Goal: Task Accomplishment & Management: Manage account settings

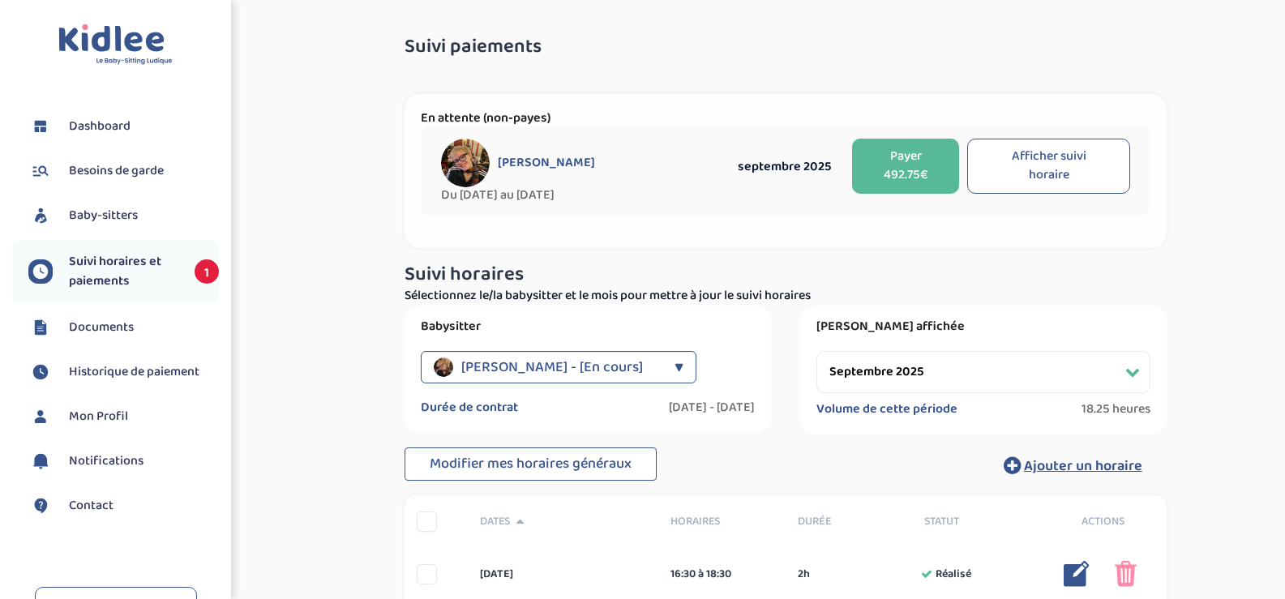
click at [914, 364] on select "Filtrer par mois [DATE] [DATE] [DATE] [DATE] [DATE] [DATE] [DATE] [DATE] [DATE]…" at bounding box center [983, 372] width 334 height 42
select select "octobre 2025"
click at [816, 351] on select "Filtrer par mois [DATE] [DATE] [DATE] [DATE] [DATE] [DATE] [DATE] [DATE] [DATE]…" at bounding box center [983, 372] width 334 height 42
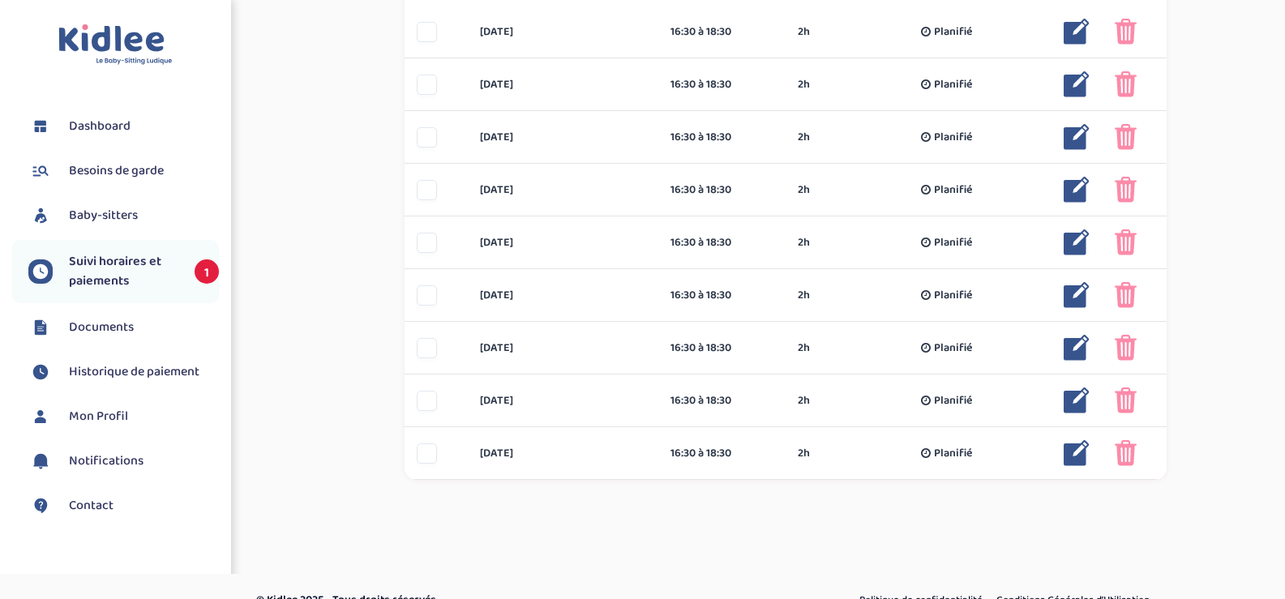
scroll to position [567, 0]
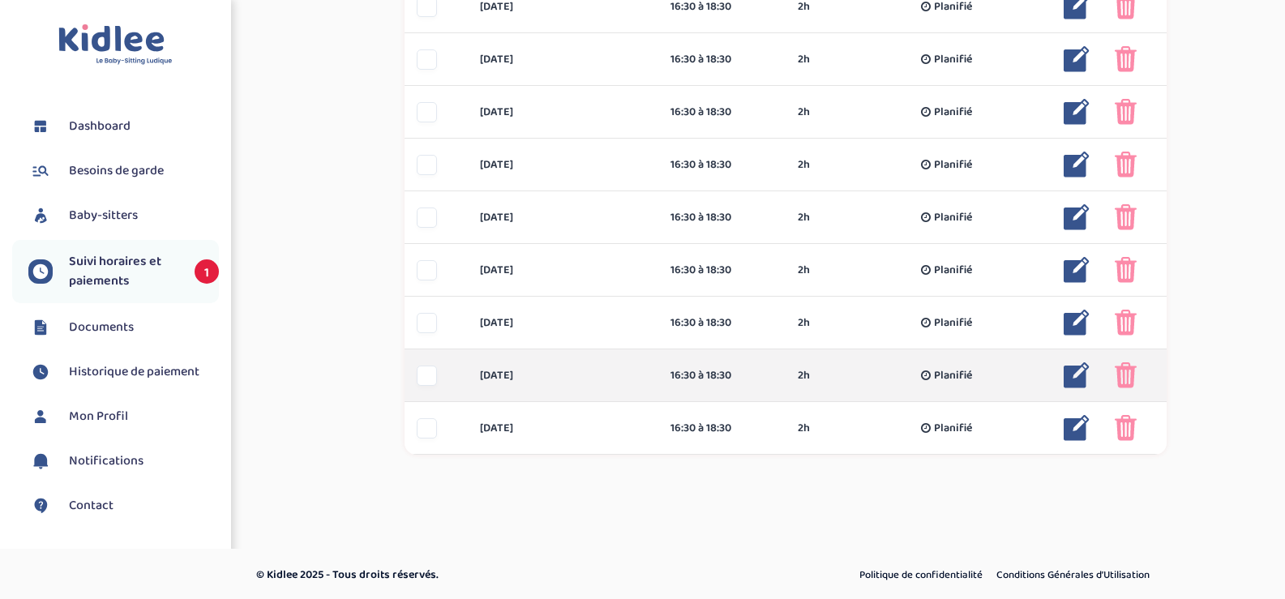
click at [431, 379] on div at bounding box center [427, 376] width 20 height 20
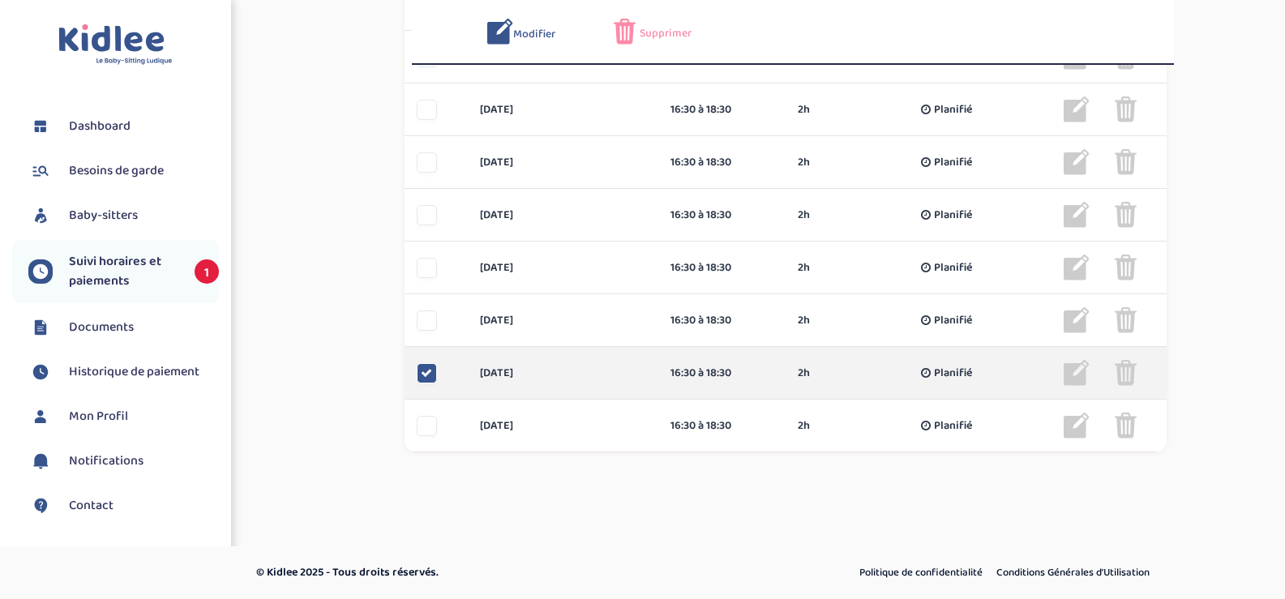
click at [431, 379] on icon at bounding box center [426, 372] width 11 height 11
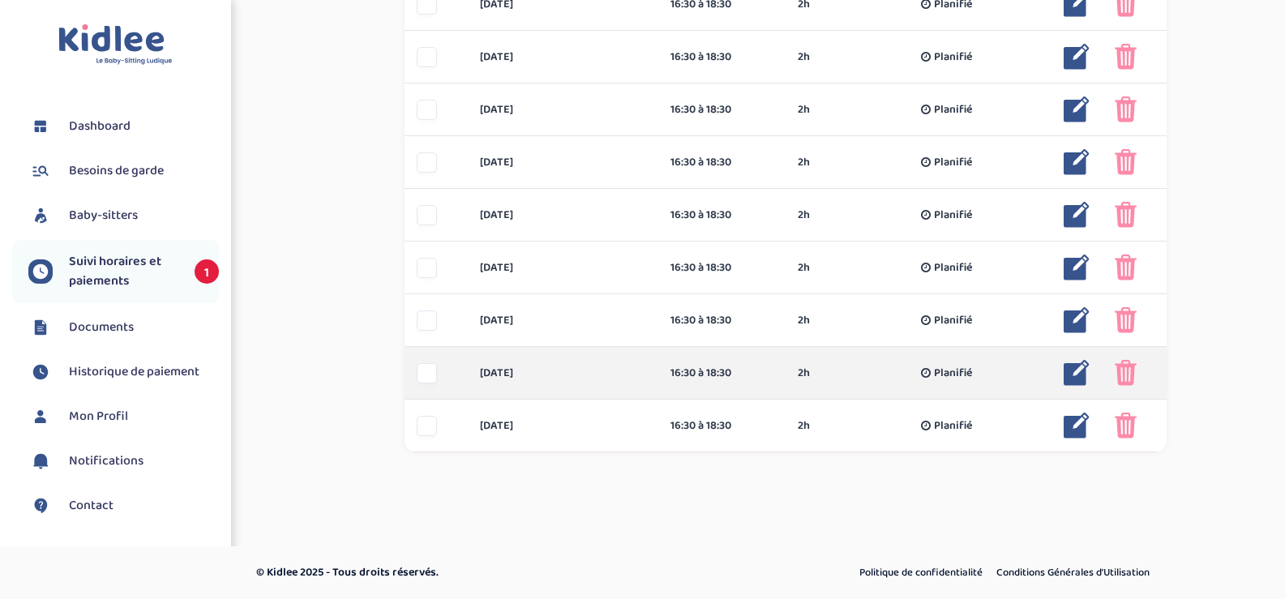
click at [1128, 373] on img at bounding box center [1126, 373] width 22 height 26
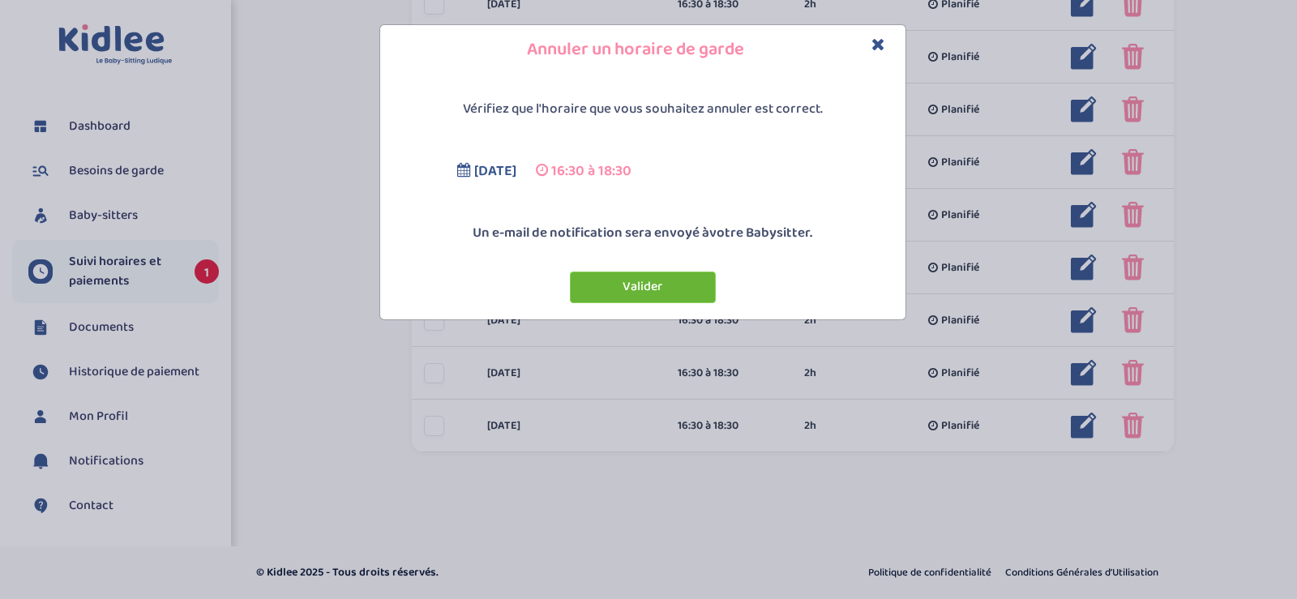
click at [689, 286] on button "Valider" at bounding box center [643, 288] width 146 height 32
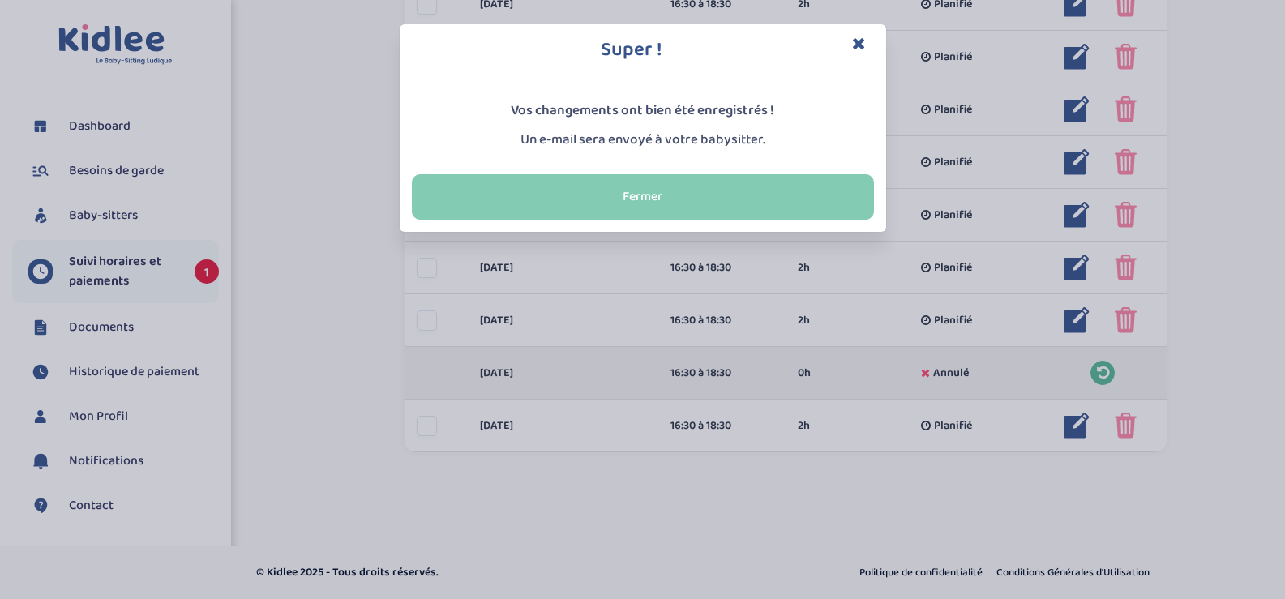
click at [716, 190] on button "Fermer" at bounding box center [643, 196] width 462 height 45
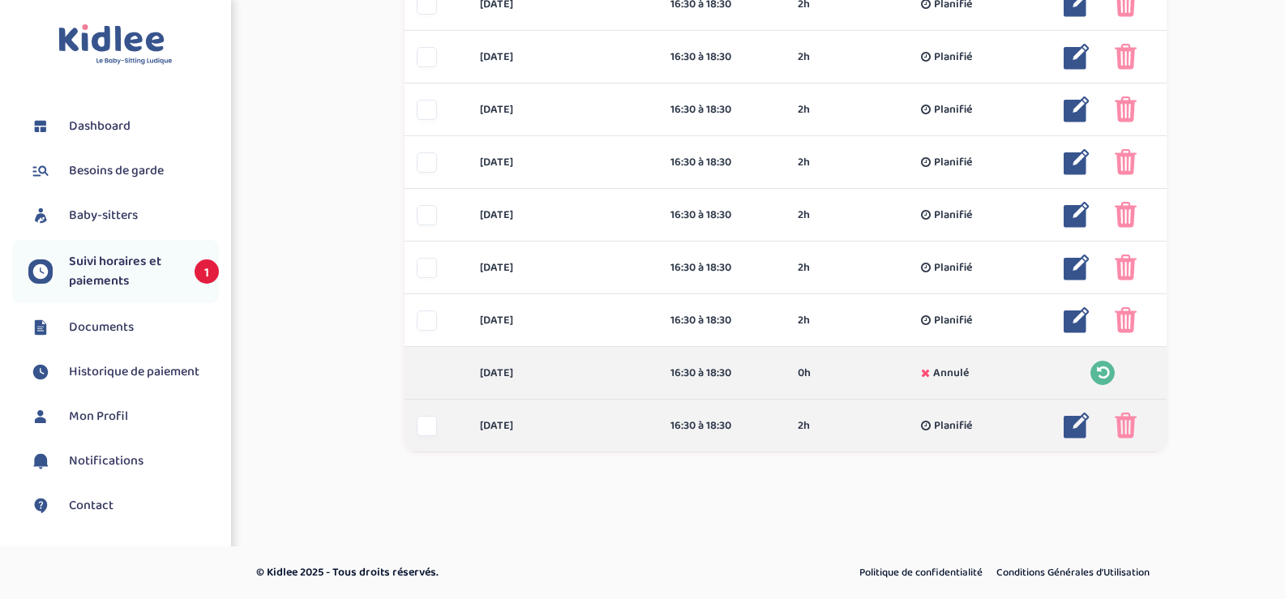
click at [1117, 421] on img at bounding box center [1126, 426] width 22 height 26
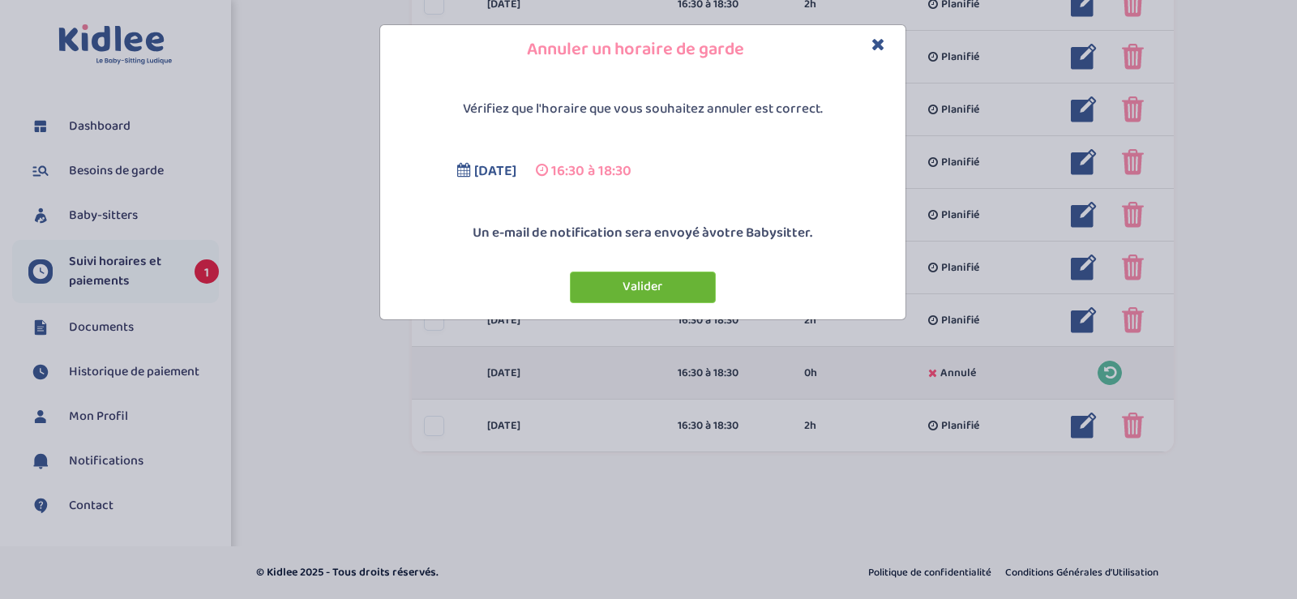
click at [652, 281] on button "Valider" at bounding box center [643, 288] width 146 height 32
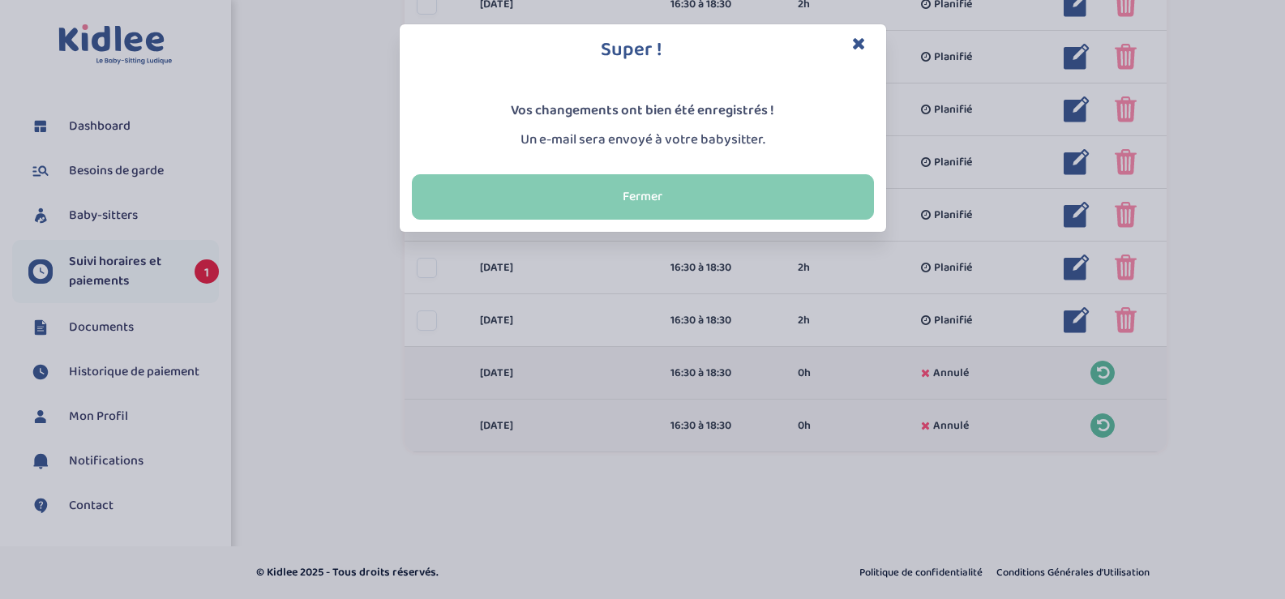
click at [690, 196] on button "Fermer" at bounding box center [643, 196] width 462 height 45
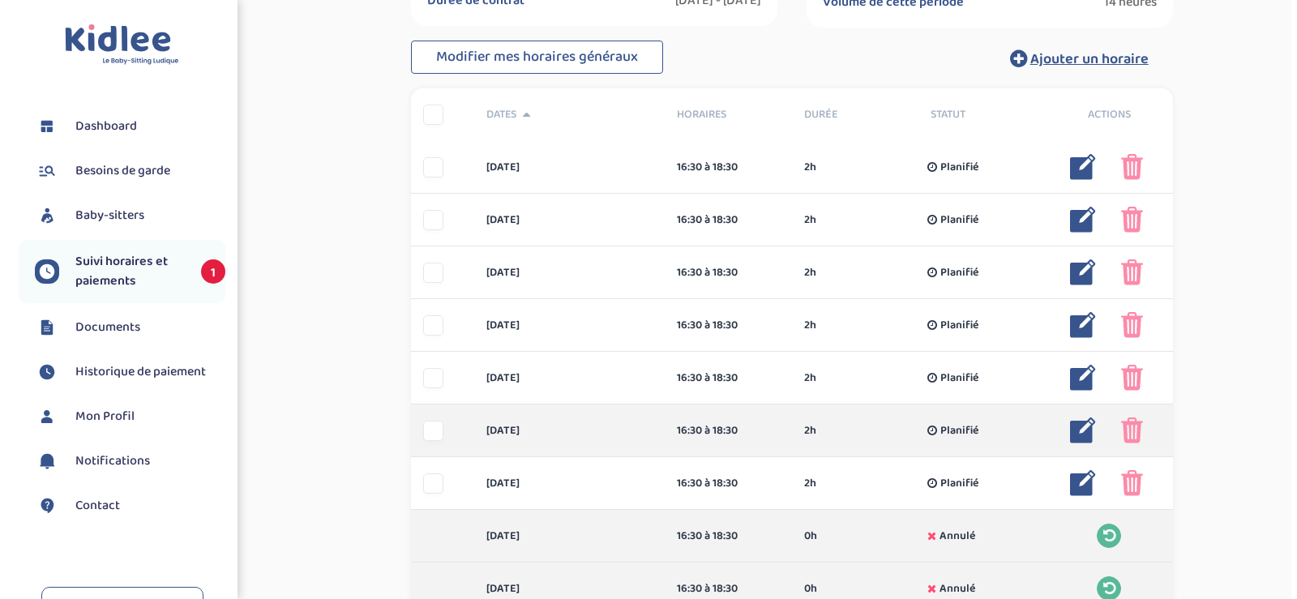
scroll to position [408, 0]
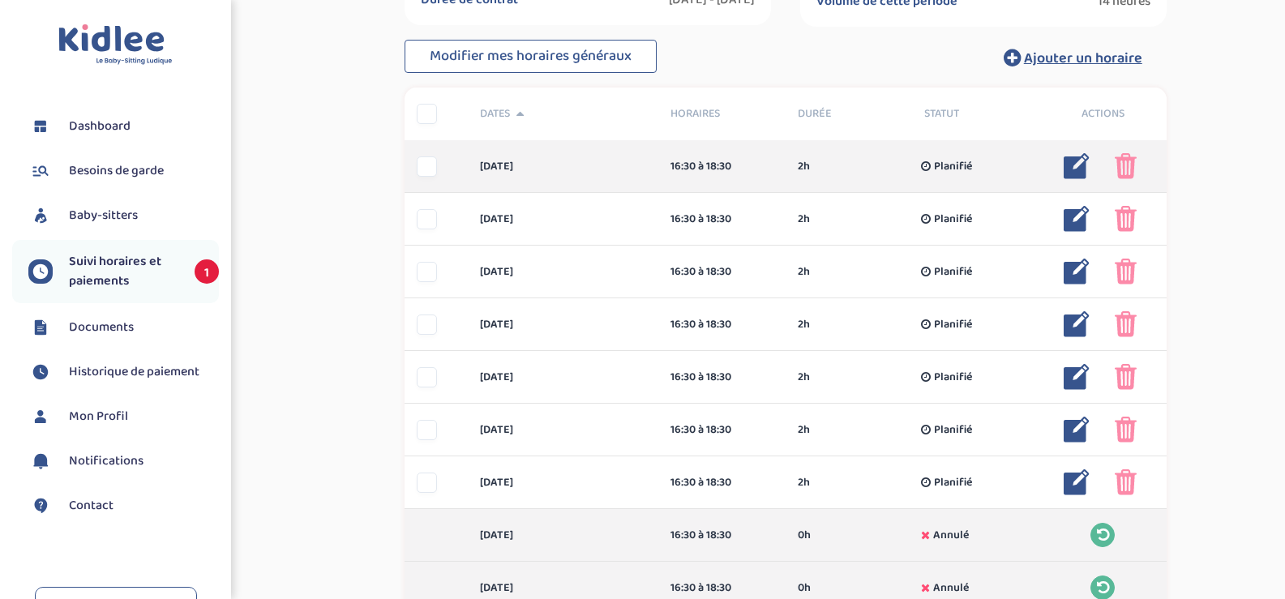
click at [1076, 164] on img at bounding box center [1076, 166] width 26 height 26
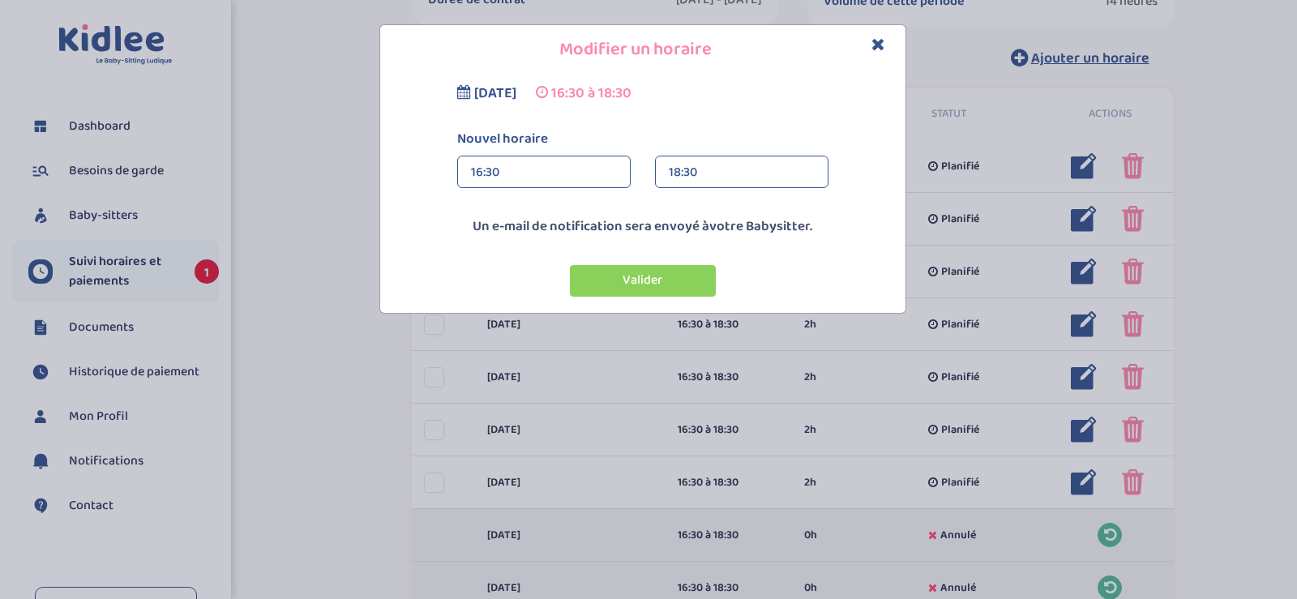
click at [750, 173] on div "18:30" at bounding box center [742, 172] width 146 height 32
click at [746, 250] on div "19:00 (2h 30min)" at bounding box center [742, 248] width 172 height 41
click at [638, 274] on button "Valider" at bounding box center [643, 281] width 146 height 32
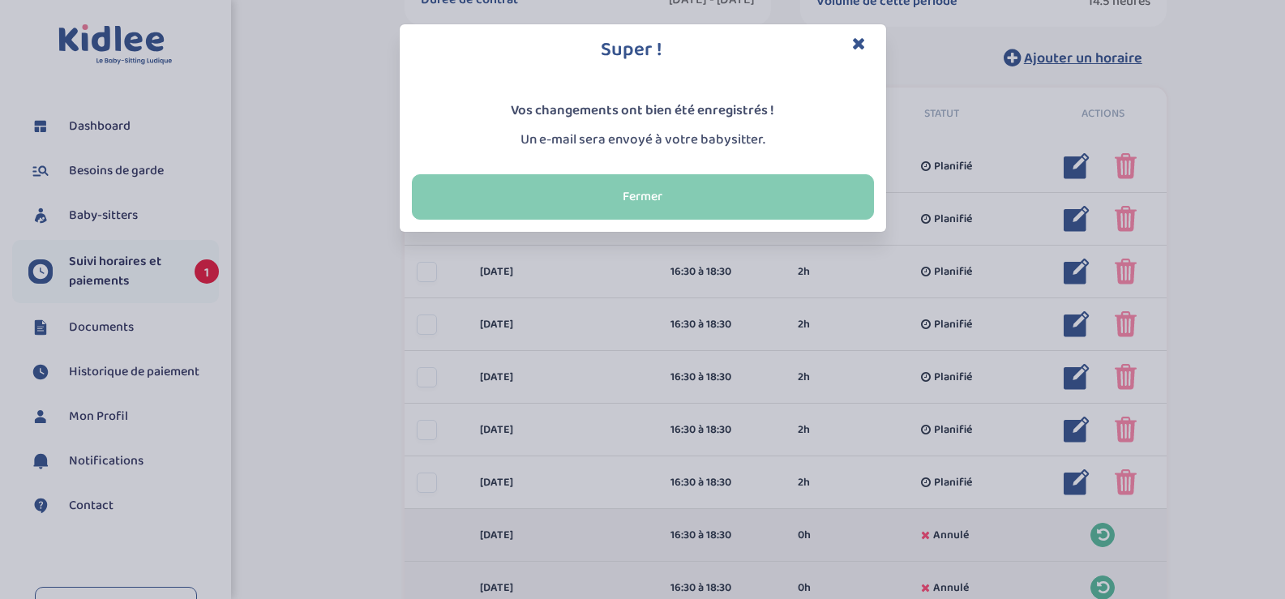
click at [693, 184] on button "Fermer" at bounding box center [643, 196] width 462 height 45
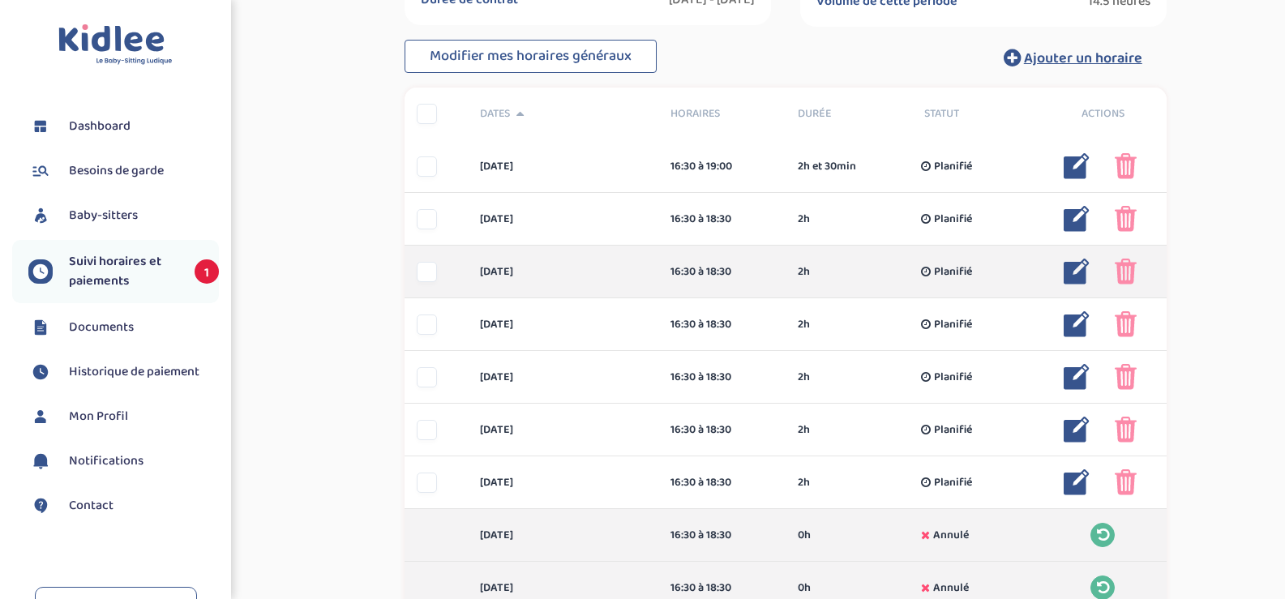
click at [1068, 279] on img at bounding box center [1076, 272] width 26 height 26
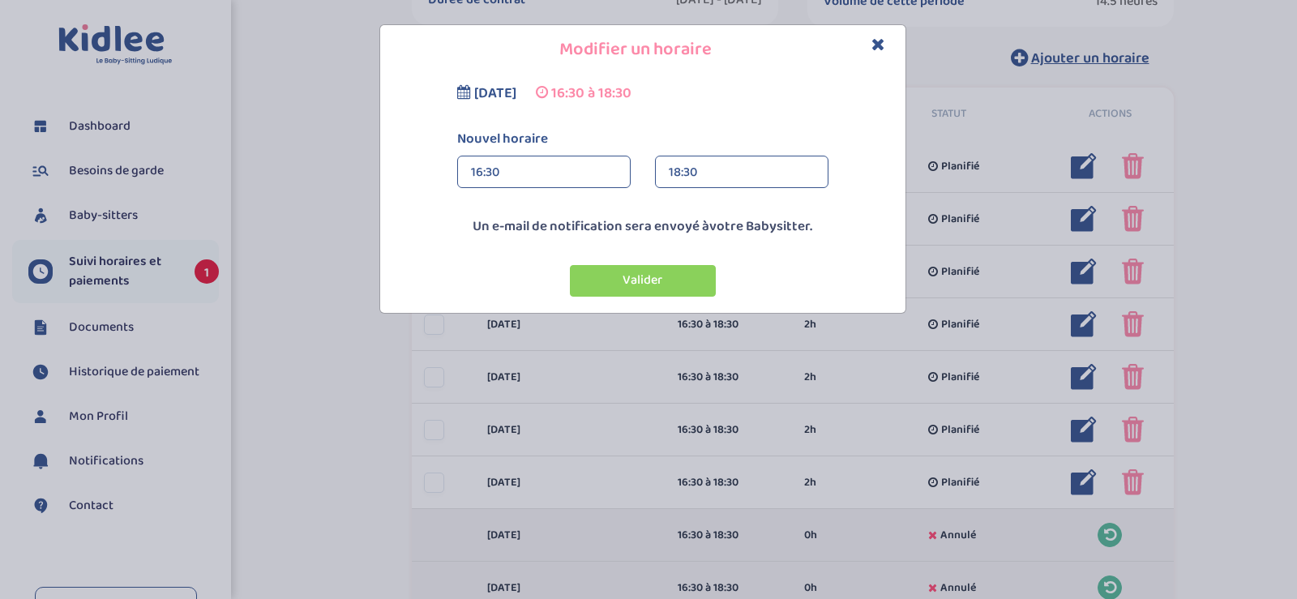
click at [755, 173] on div "18:30" at bounding box center [742, 172] width 146 height 32
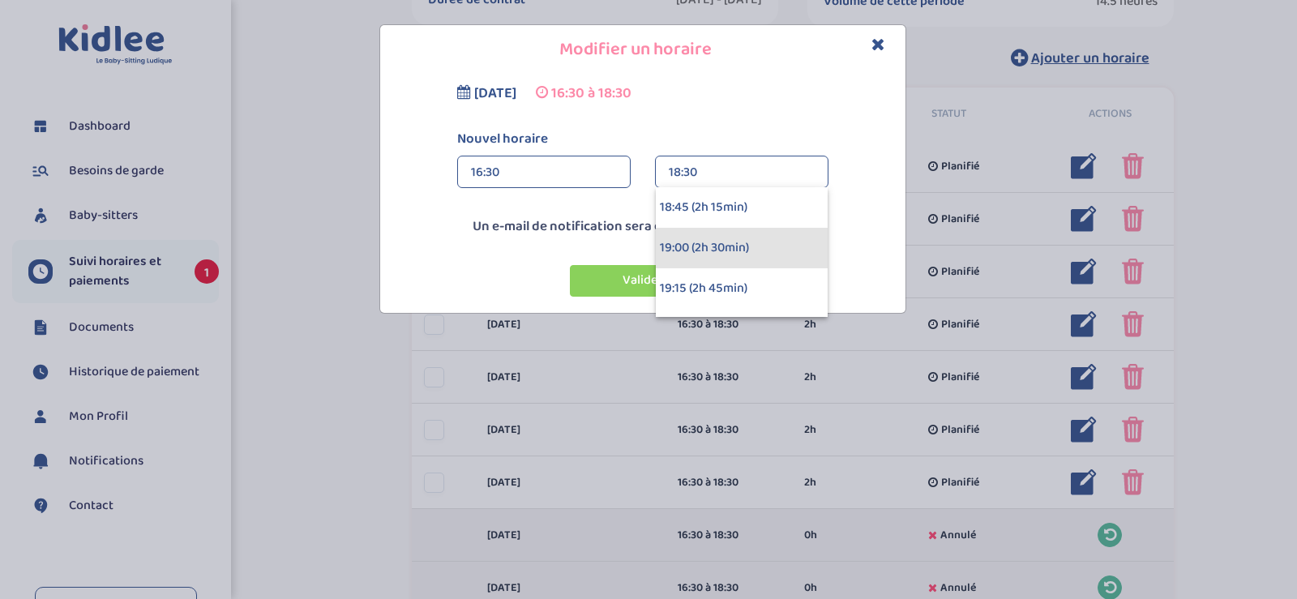
click at [757, 237] on div "19:00 (2h 30min)" at bounding box center [742, 248] width 172 height 41
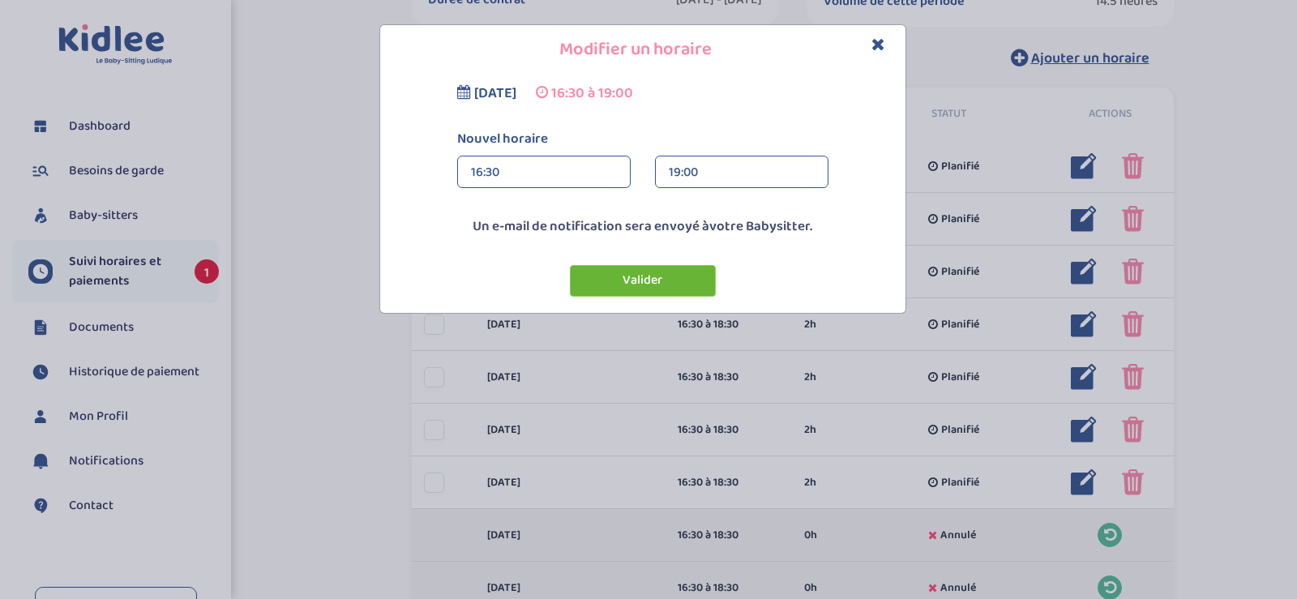
click at [697, 278] on button "Valider" at bounding box center [643, 281] width 146 height 32
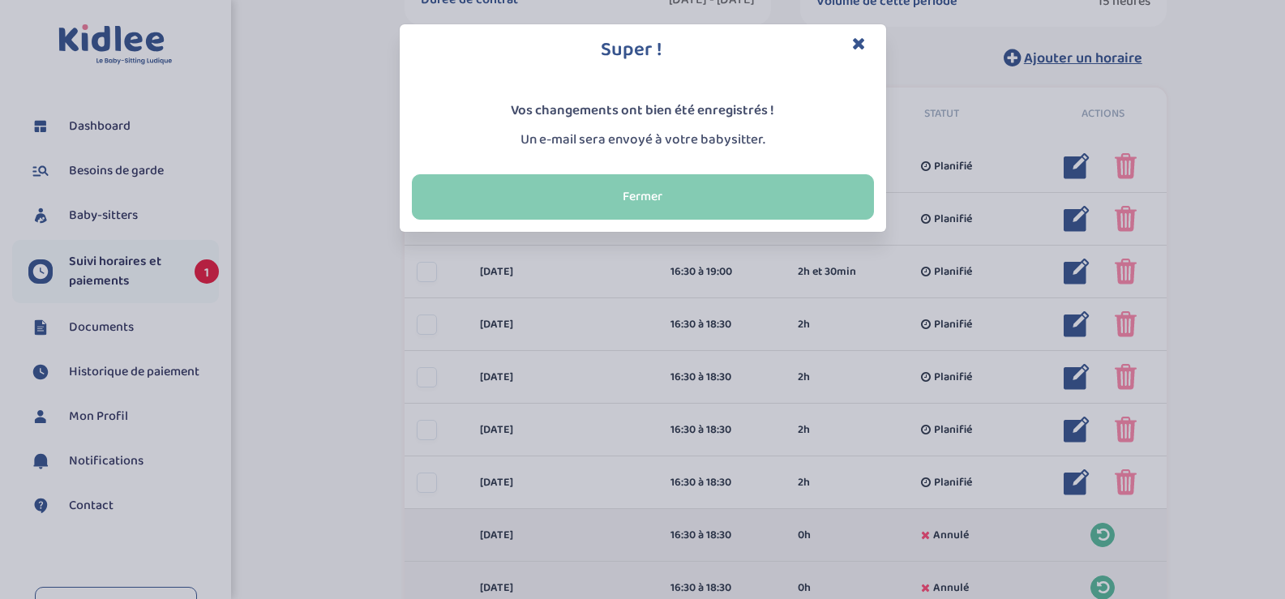
click at [711, 193] on button "Fermer" at bounding box center [643, 196] width 462 height 45
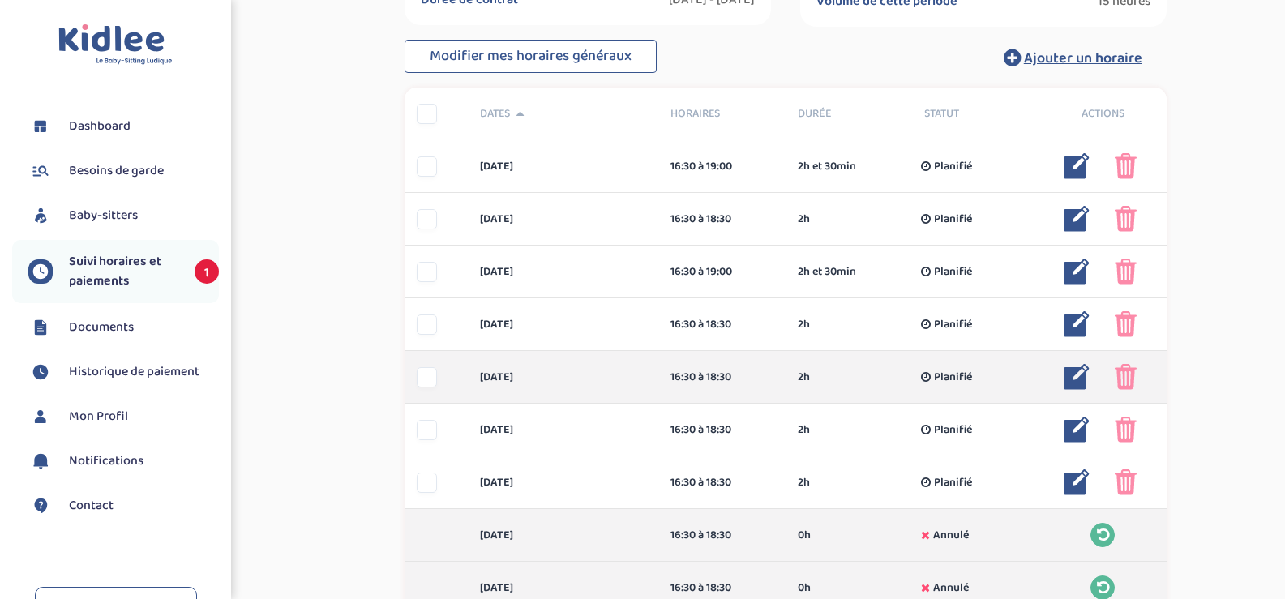
click at [1073, 381] on img at bounding box center [1076, 377] width 26 height 26
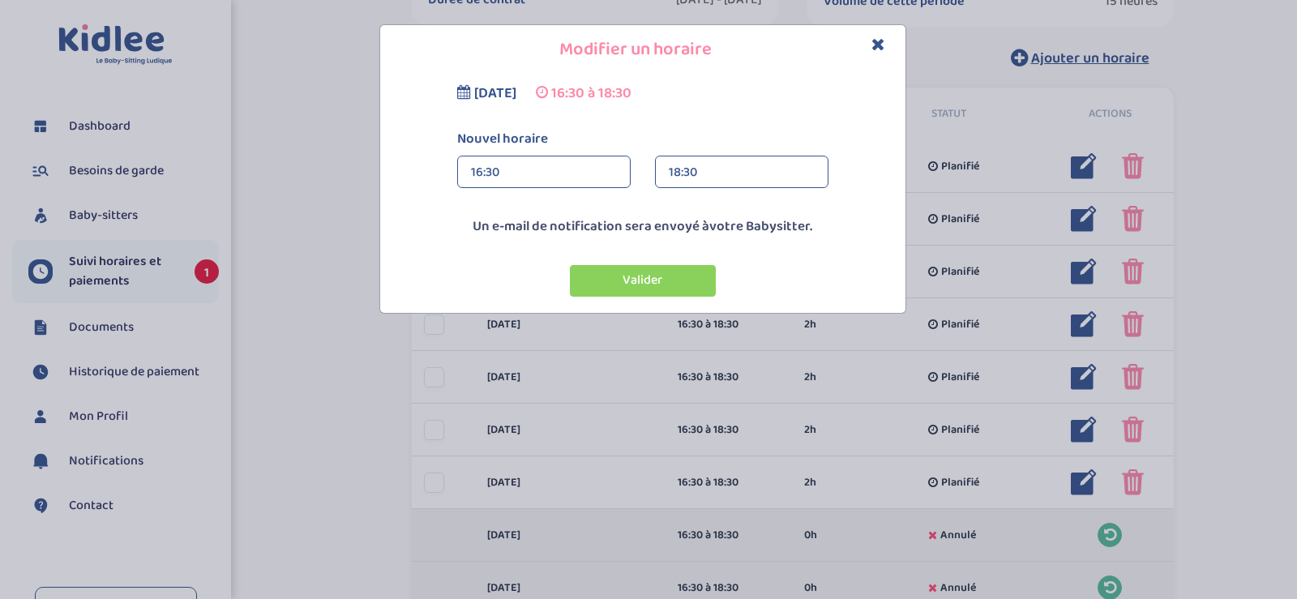
click at [674, 163] on div "18:30" at bounding box center [742, 172] width 146 height 32
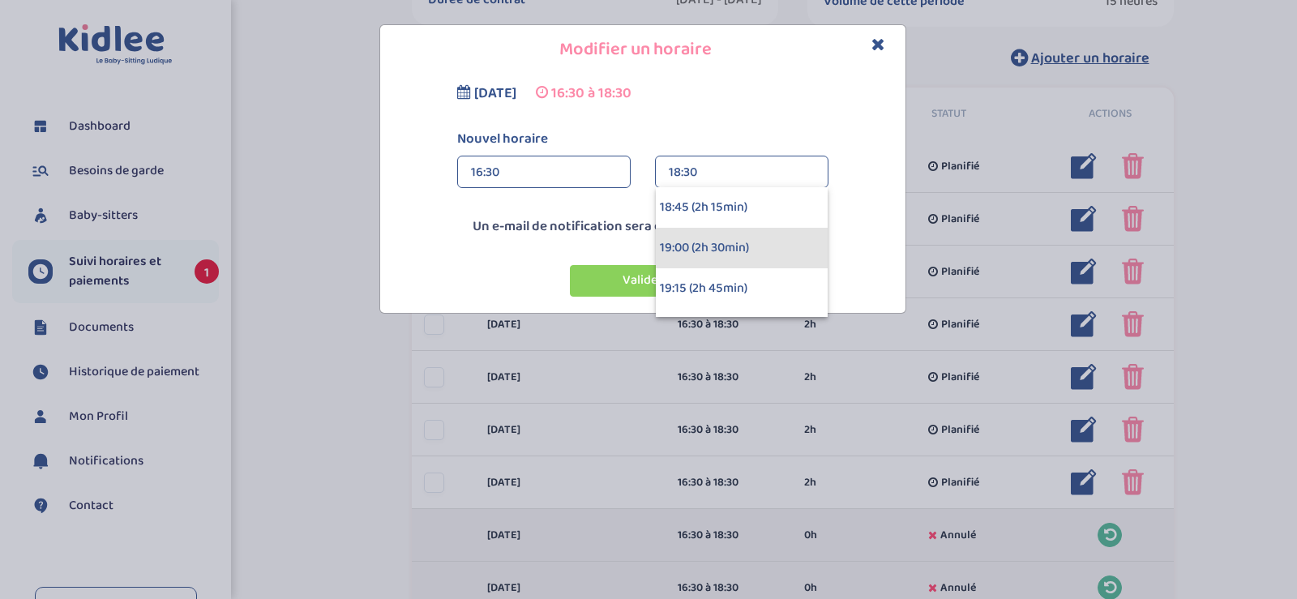
click at [701, 233] on div "19:00 (2h 30min)" at bounding box center [742, 248] width 172 height 41
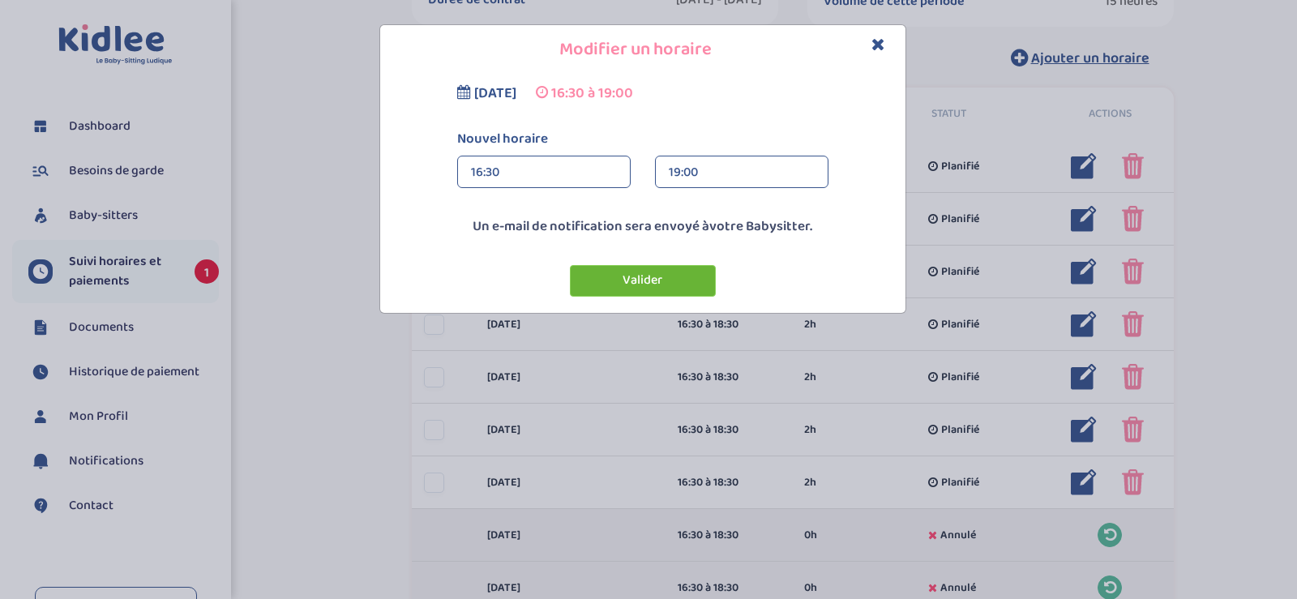
click at [688, 277] on button "Valider" at bounding box center [643, 281] width 146 height 32
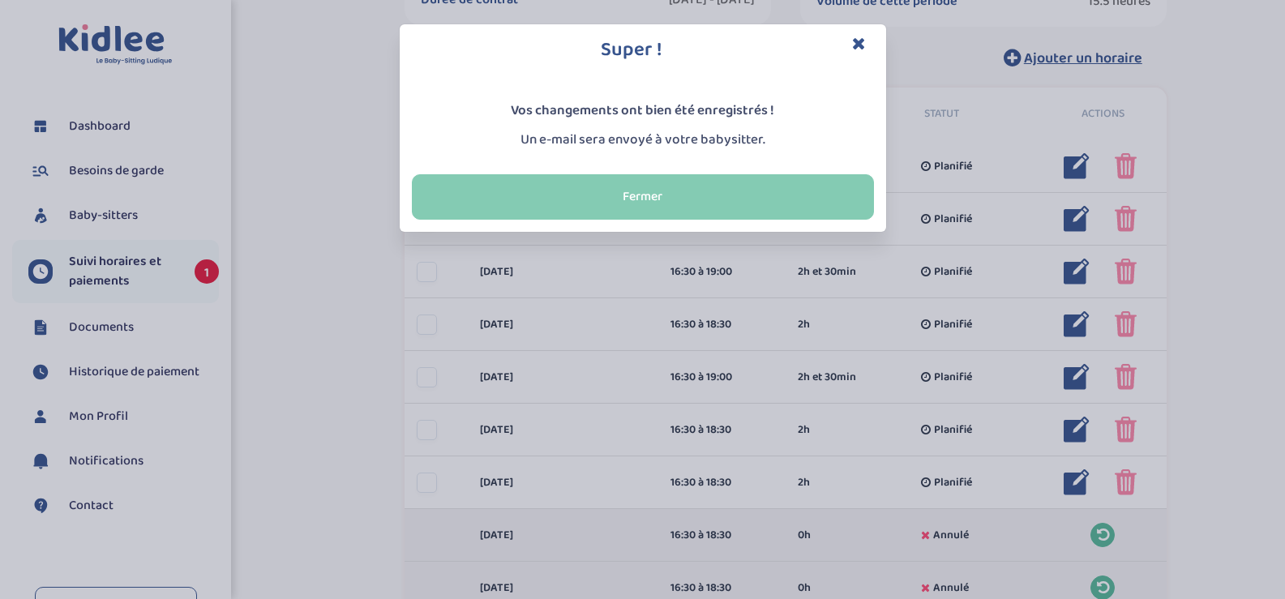
click at [737, 210] on button "Fermer" at bounding box center [643, 196] width 462 height 45
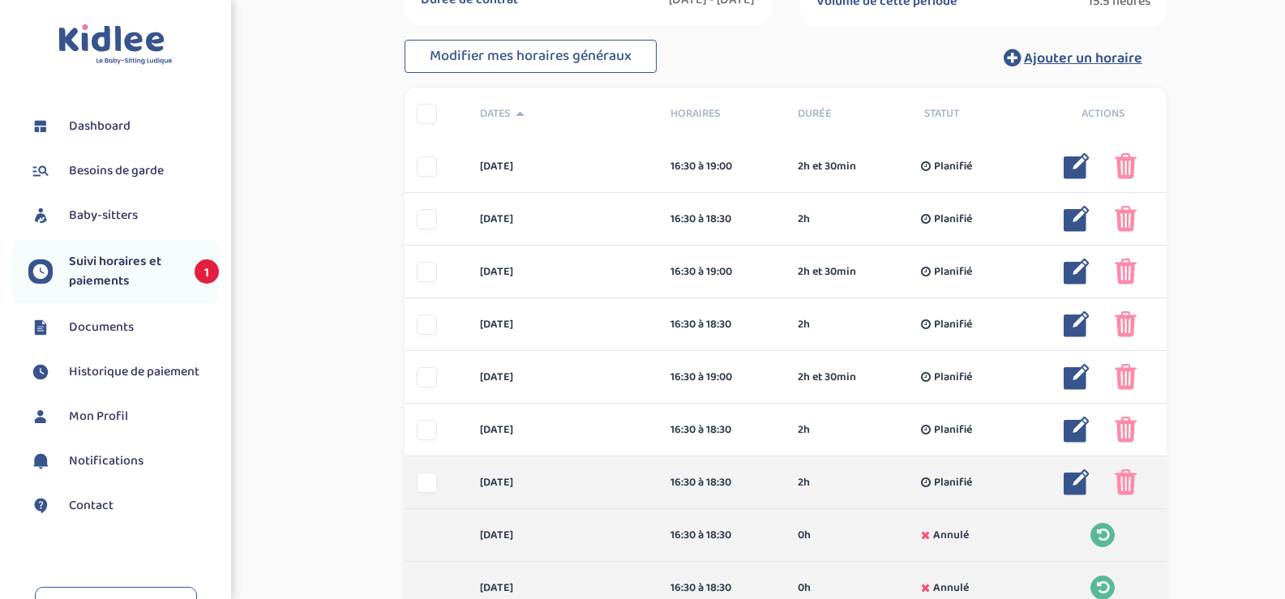
click at [1084, 486] on img at bounding box center [1076, 482] width 26 height 26
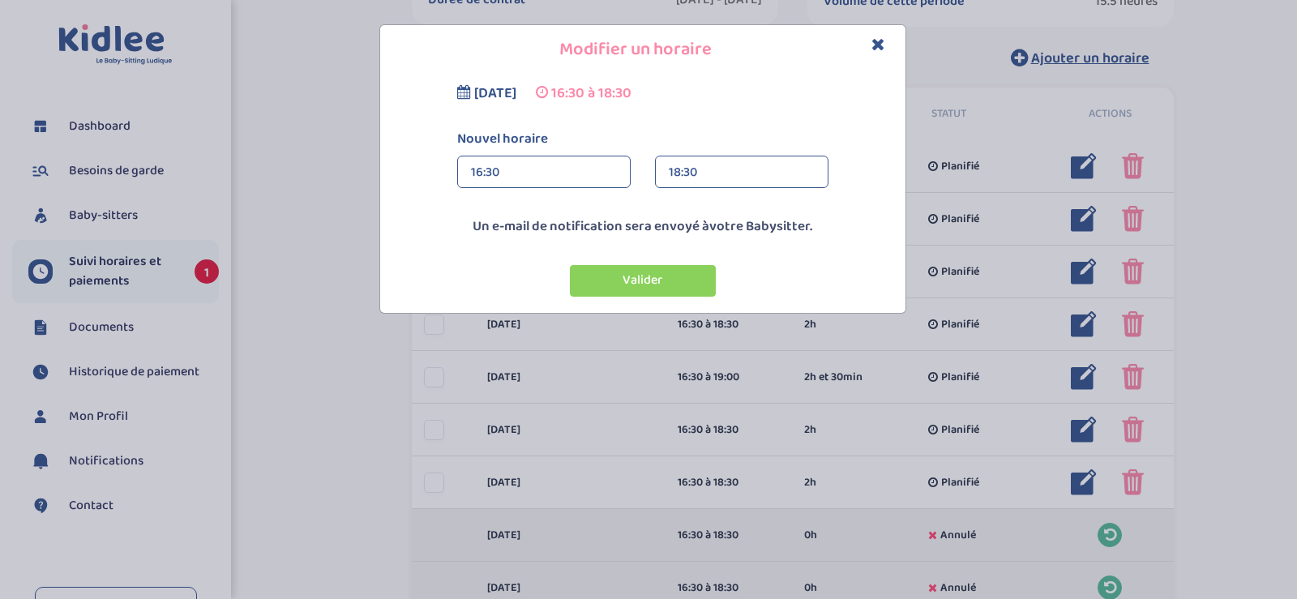
click at [735, 177] on div "18:30" at bounding box center [742, 172] width 146 height 32
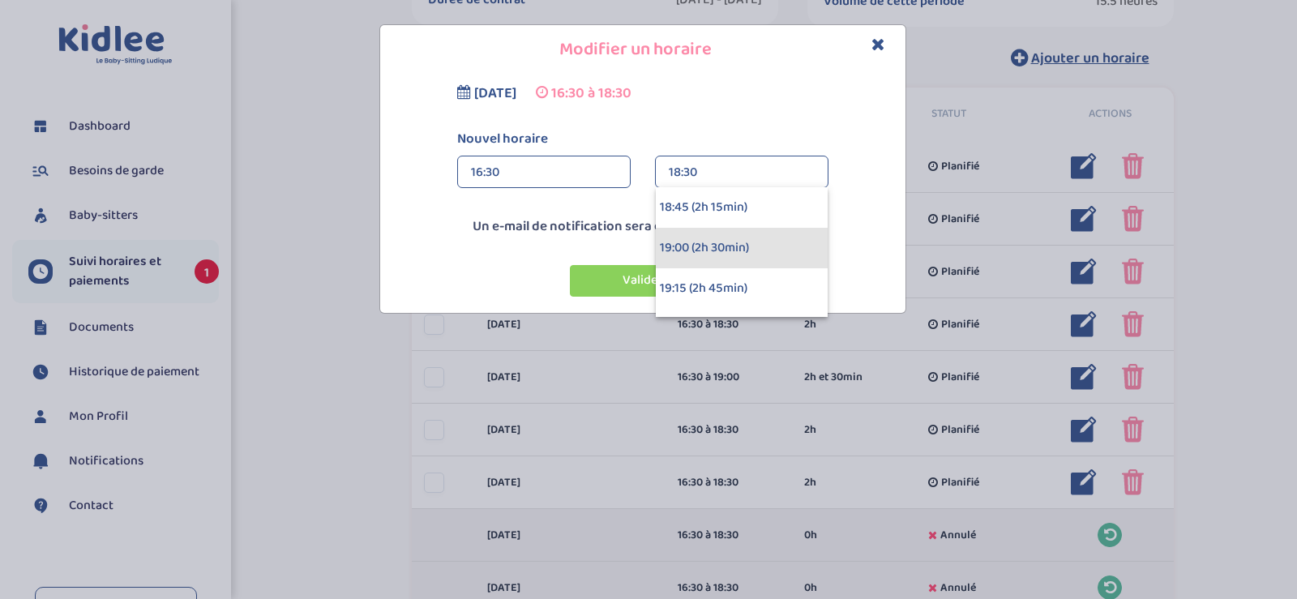
click at [732, 241] on div "19:00 (2h 30min)" at bounding box center [742, 248] width 172 height 41
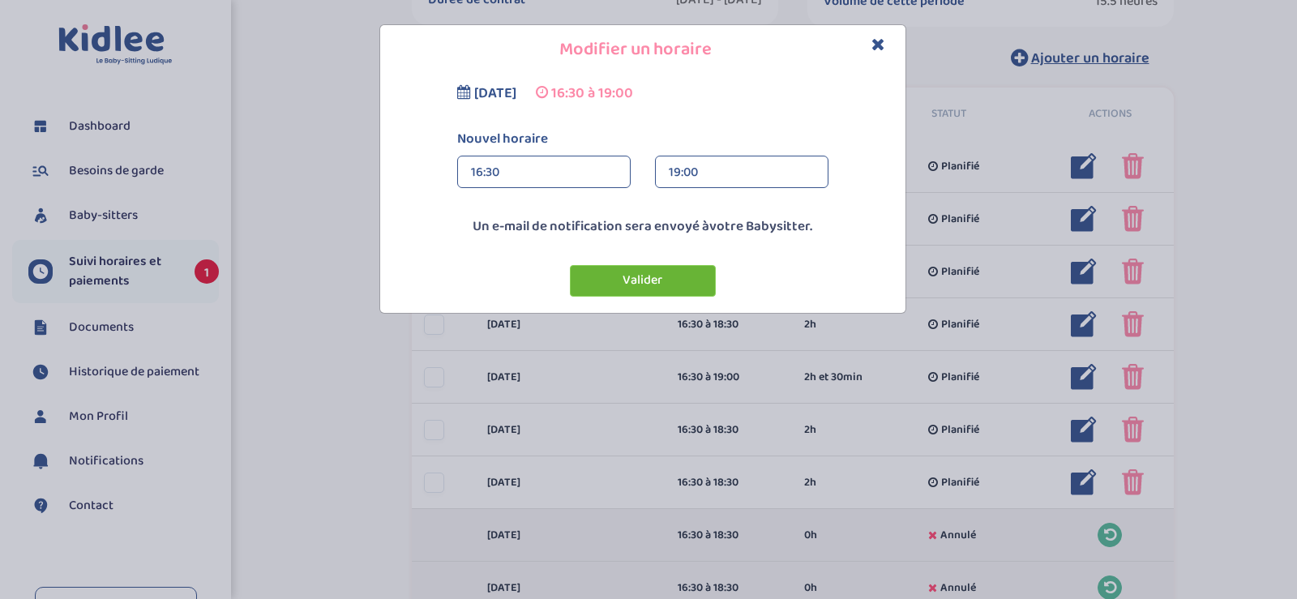
click at [680, 289] on button "Valider" at bounding box center [643, 281] width 146 height 32
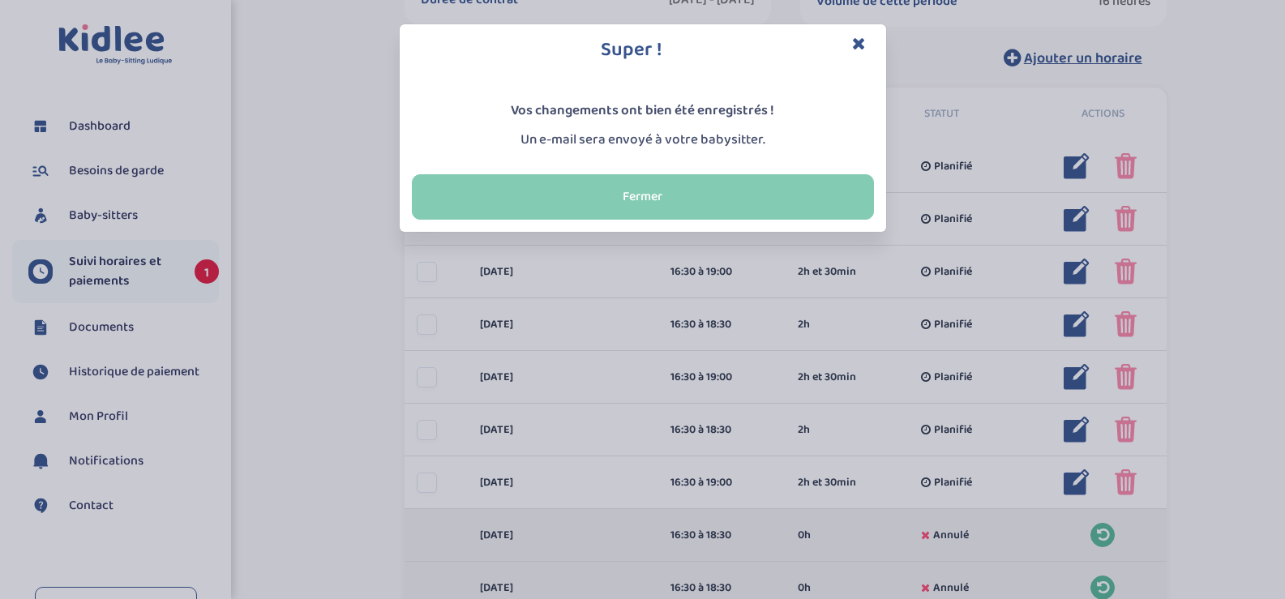
click at [654, 188] on button "Fermer" at bounding box center [643, 196] width 462 height 45
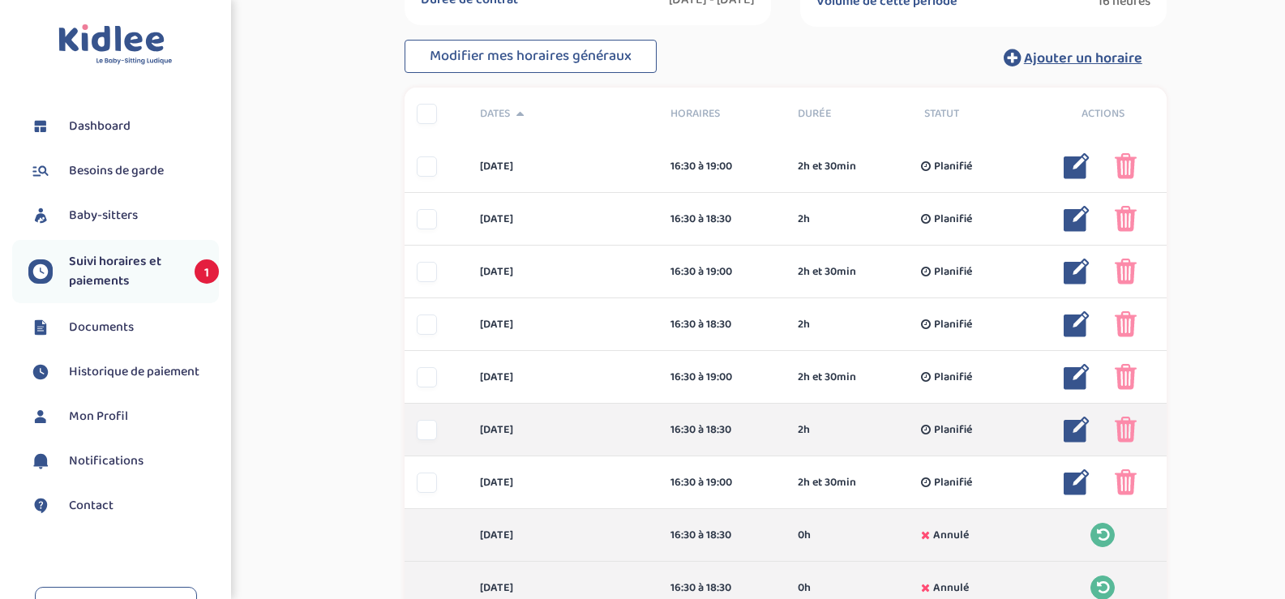
click at [1083, 428] on img at bounding box center [1076, 430] width 26 height 26
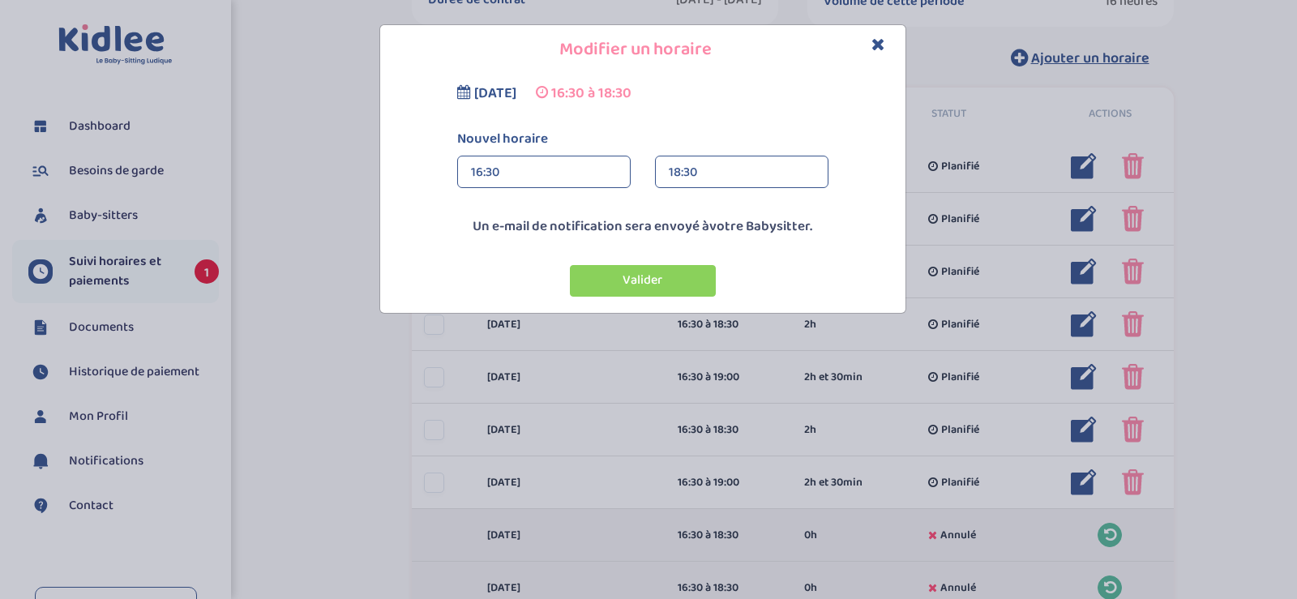
click at [564, 176] on div "16:30" at bounding box center [544, 172] width 146 height 32
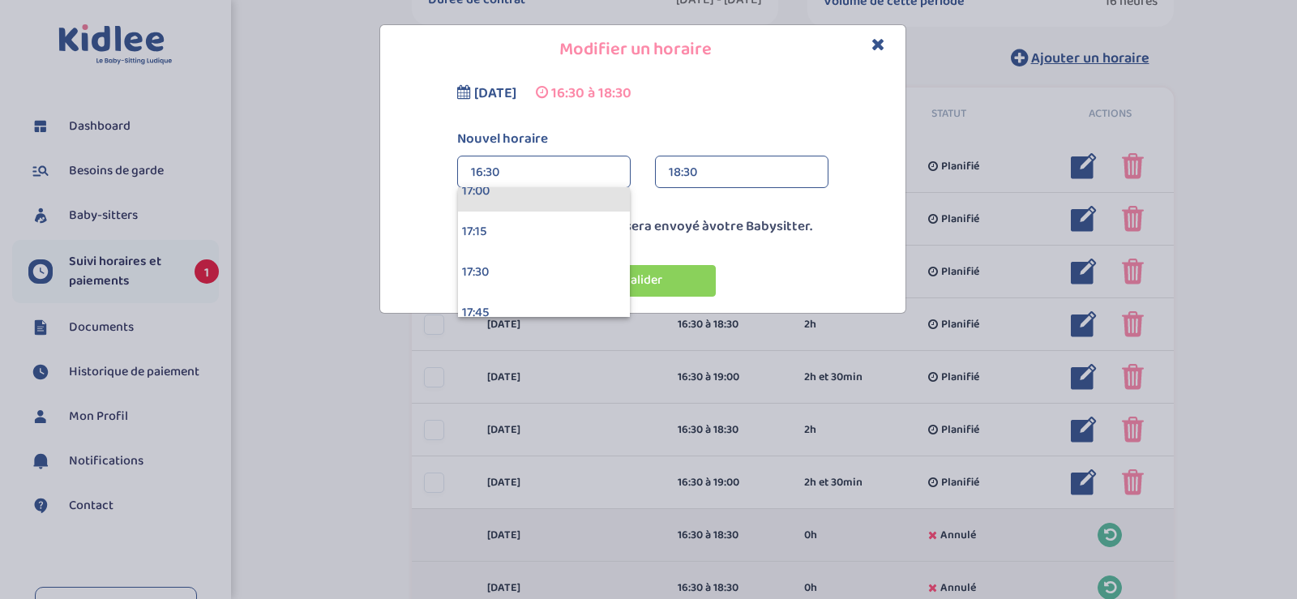
click at [571, 199] on div "17:00" at bounding box center [544, 191] width 172 height 41
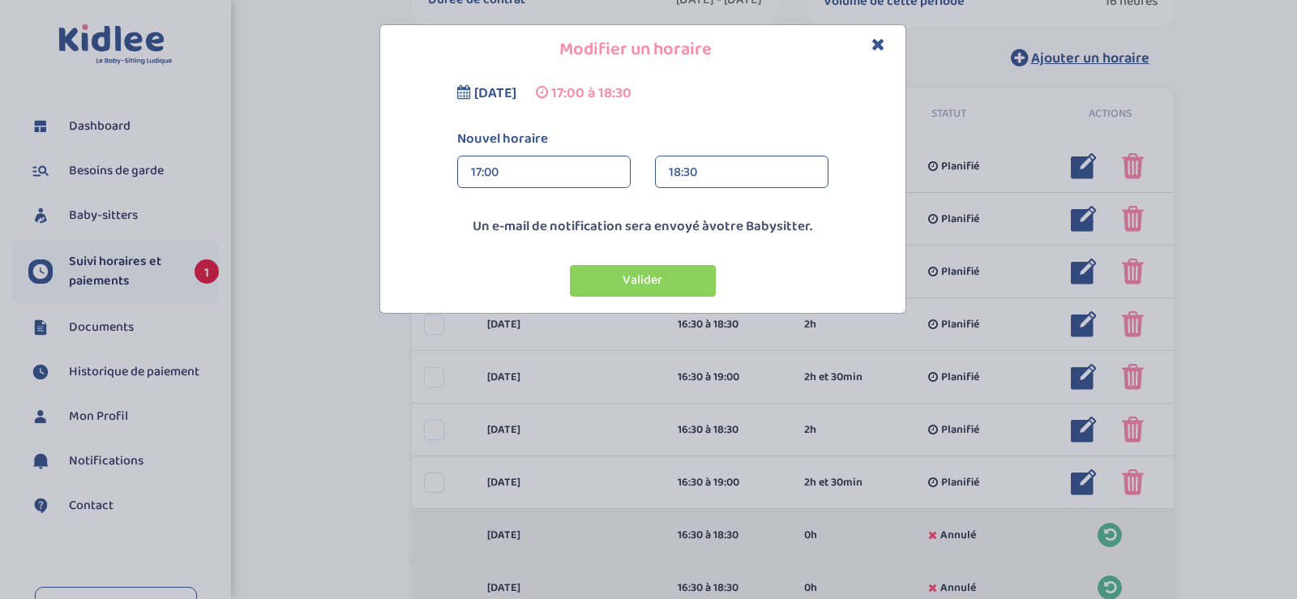
click at [718, 173] on div "18:30" at bounding box center [742, 172] width 146 height 32
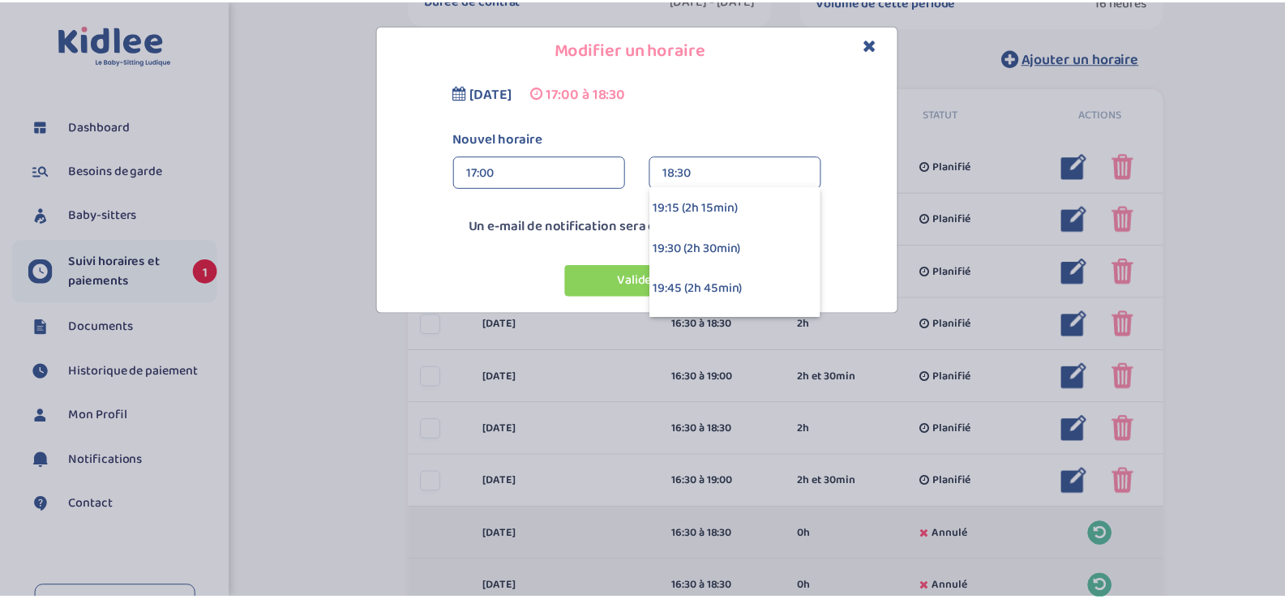
scroll to position [292, 0]
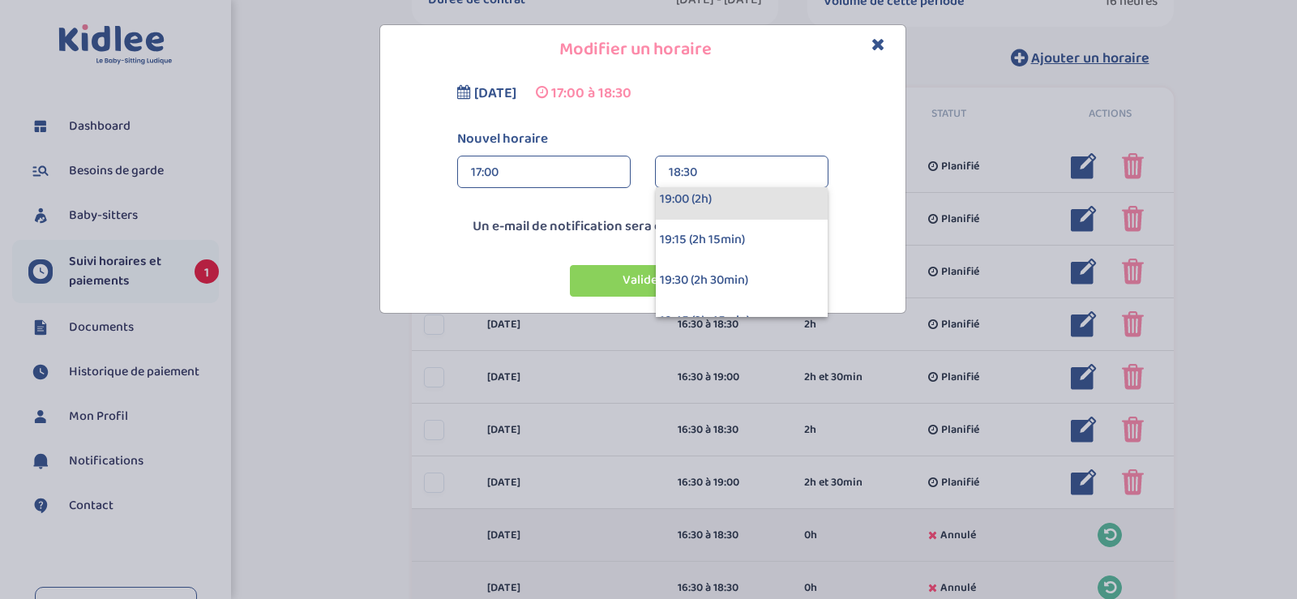
click at [734, 205] on div "19:00 (2h)" at bounding box center [742, 199] width 172 height 41
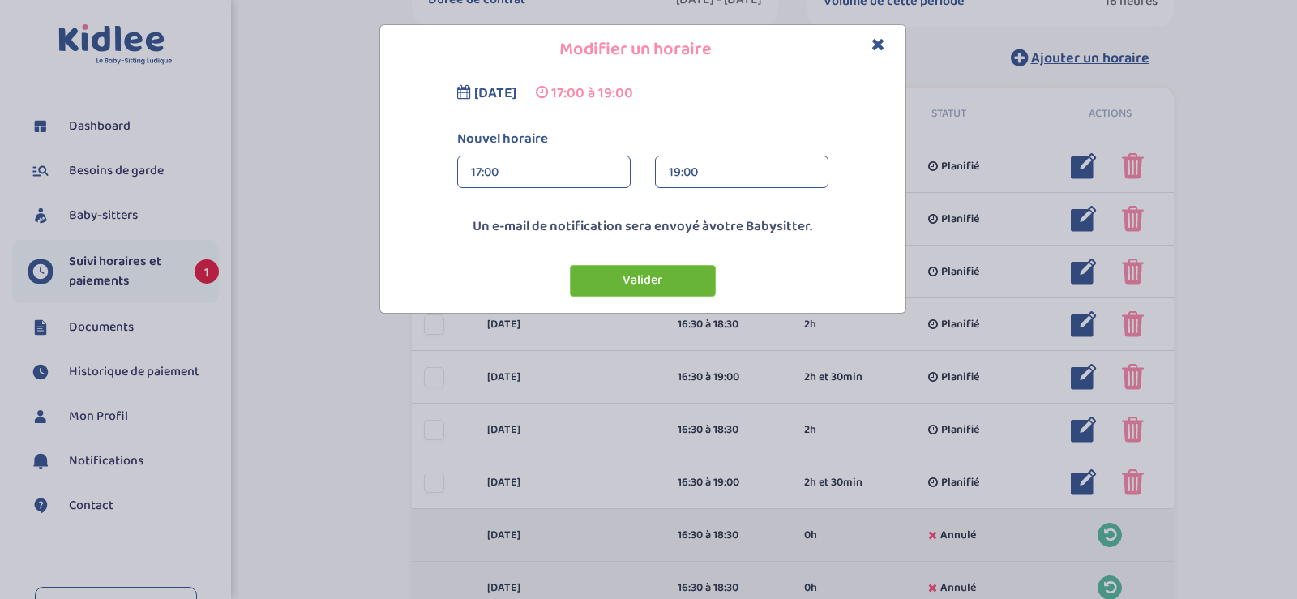
click at [656, 271] on button "Valider" at bounding box center [643, 281] width 146 height 32
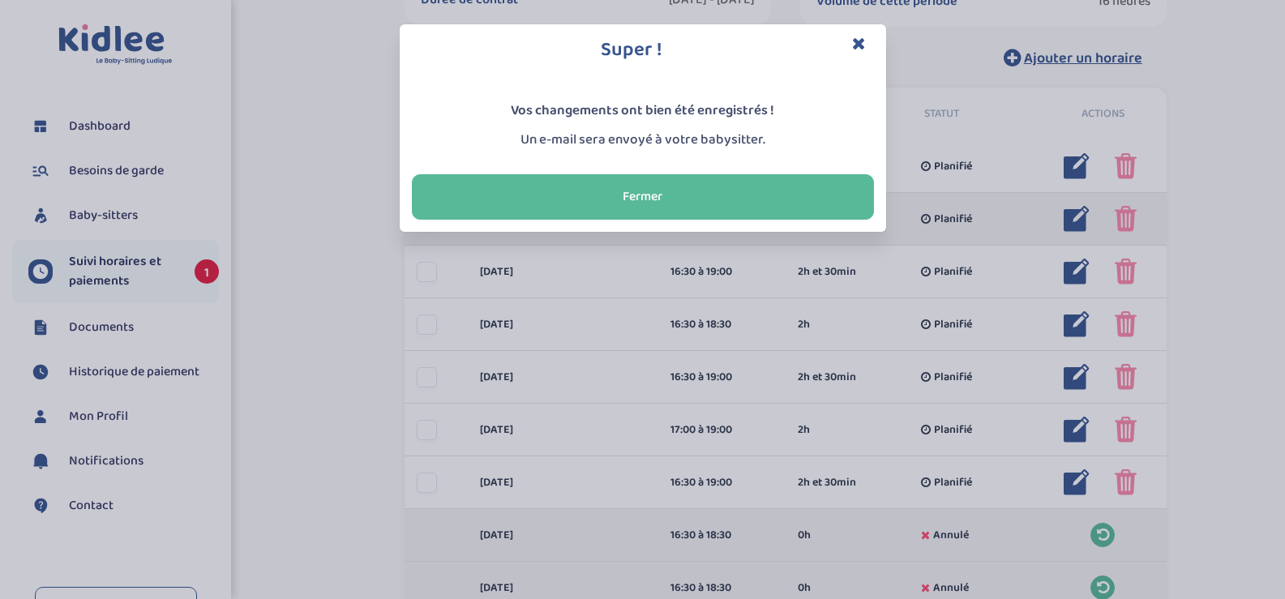
click at [665, 202] on button "Fermer" at bounding box center [643, 196] width 462 height 45
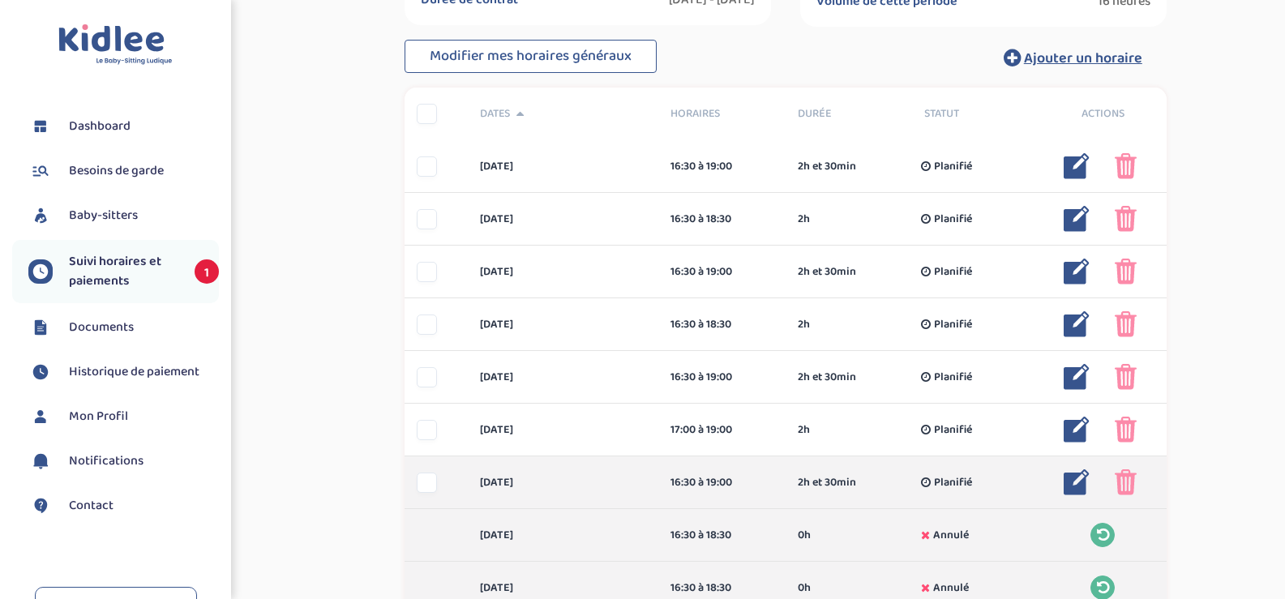
click at [1077, 485] on img at bounding box center [1076, 482] width 26 height 26
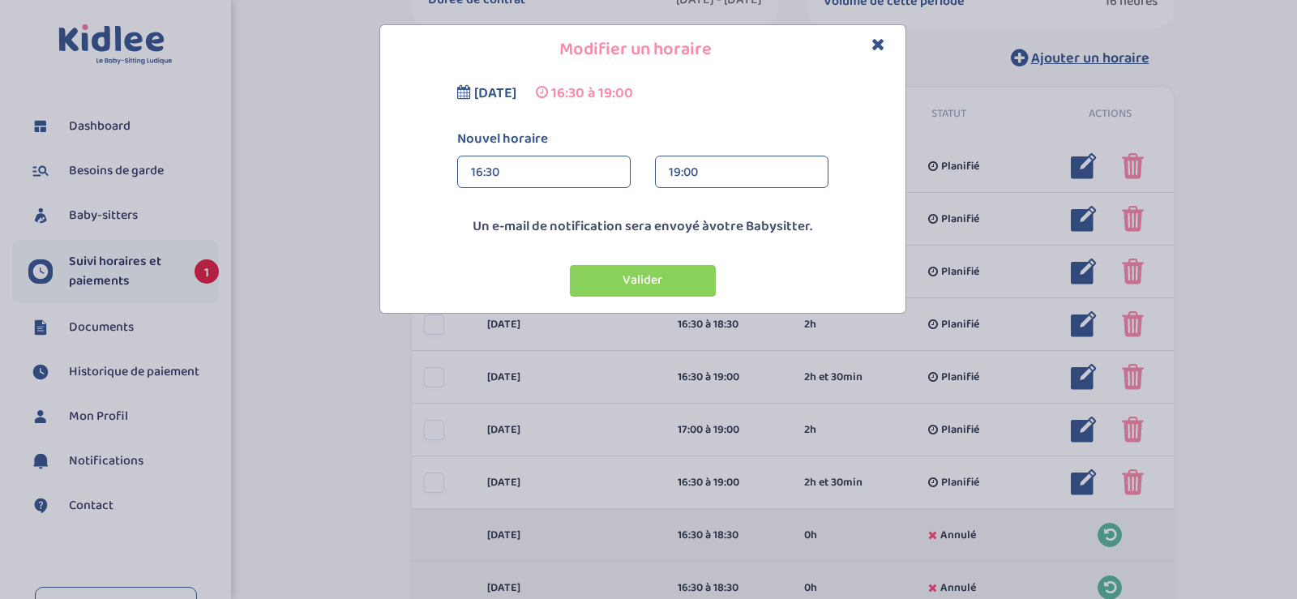
click at [612, 174] on div "16:30" at bounding box center [544, 172] width 146 height 32
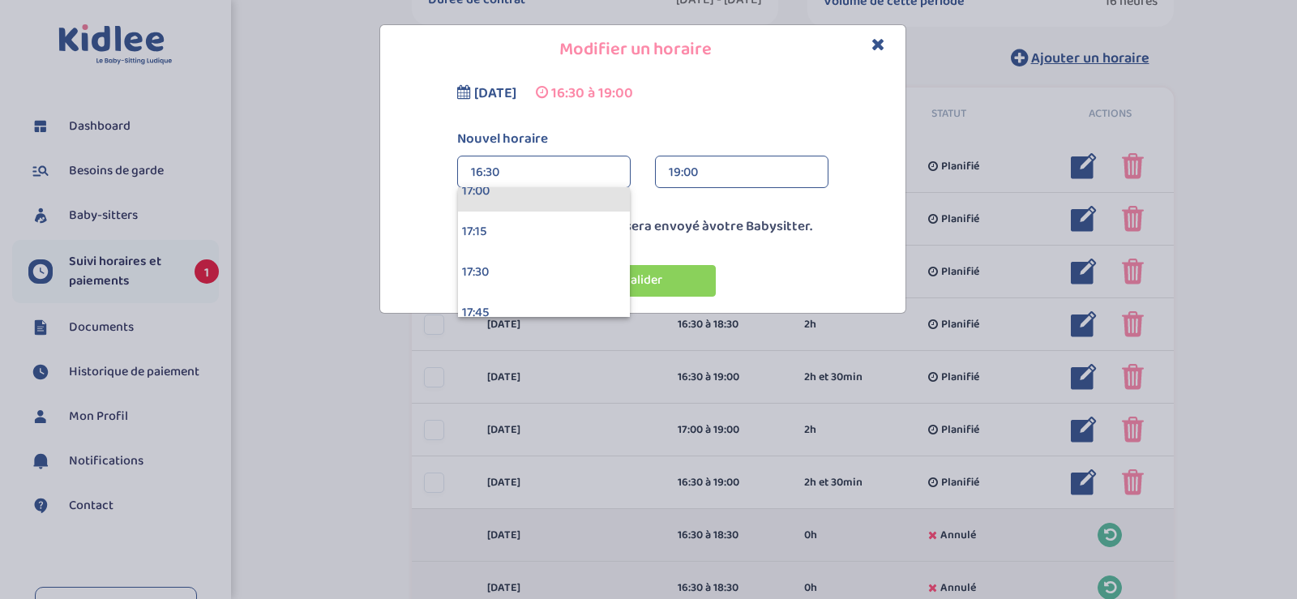
click at [585, 199] on div "17:00" at bounding box center [544, 191] width 172 height 41
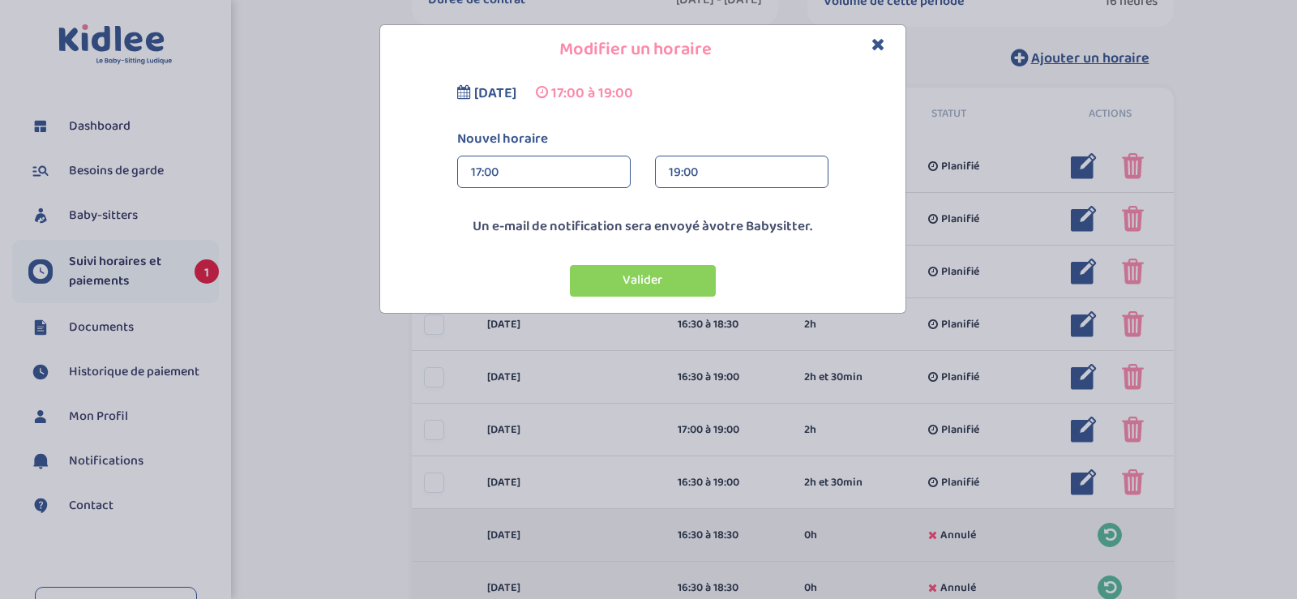
click at [734, 178] on div "19:00" at bounding box center [742, 172] width 146 height 32
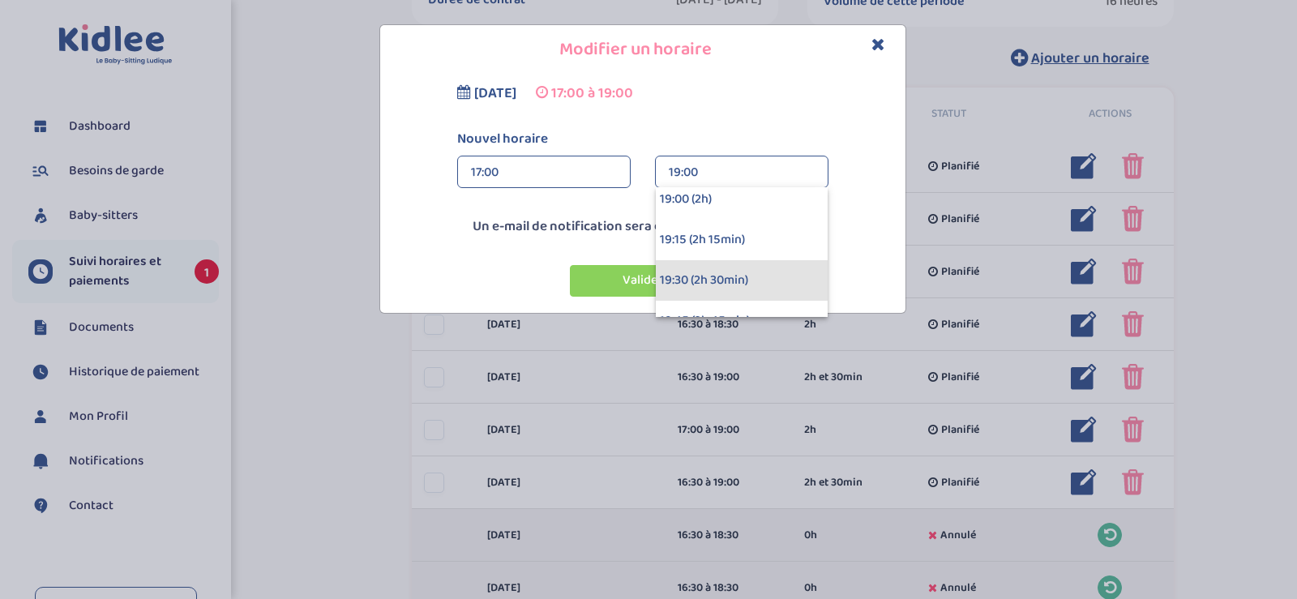
click at [737, 277] on div "19:30 (2h 30min)" at bounding box center [742, 280] width 172 height 41
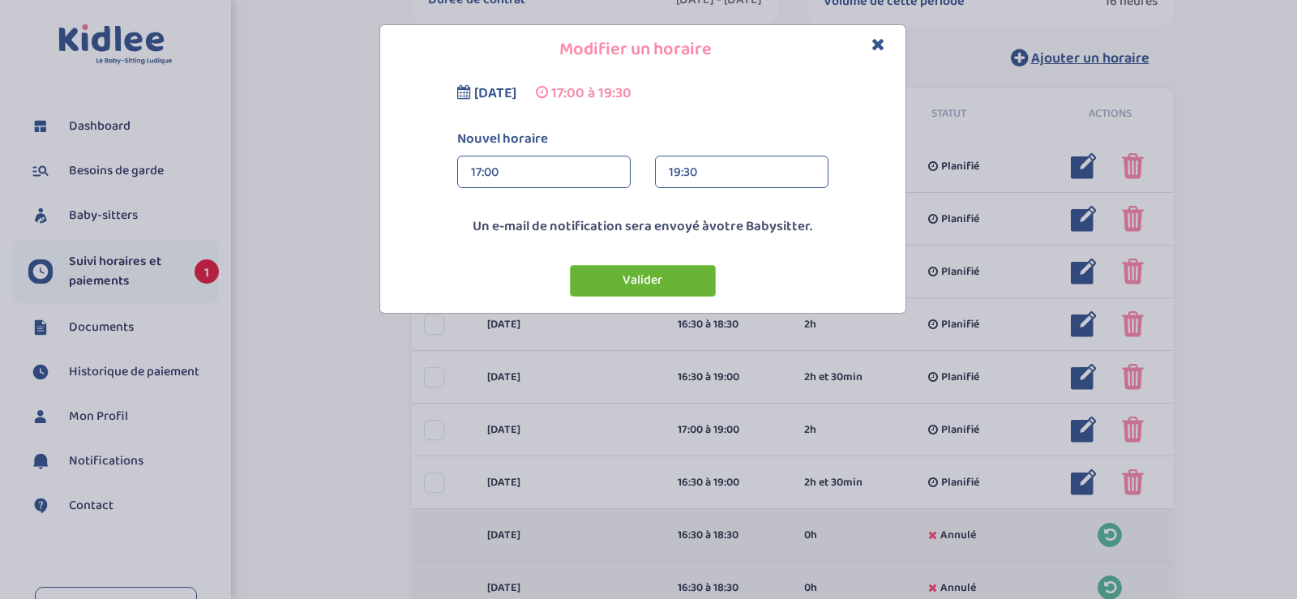
click at [653, 282] on button "Valider" at bounding box center [643, 281] width 146 height 32
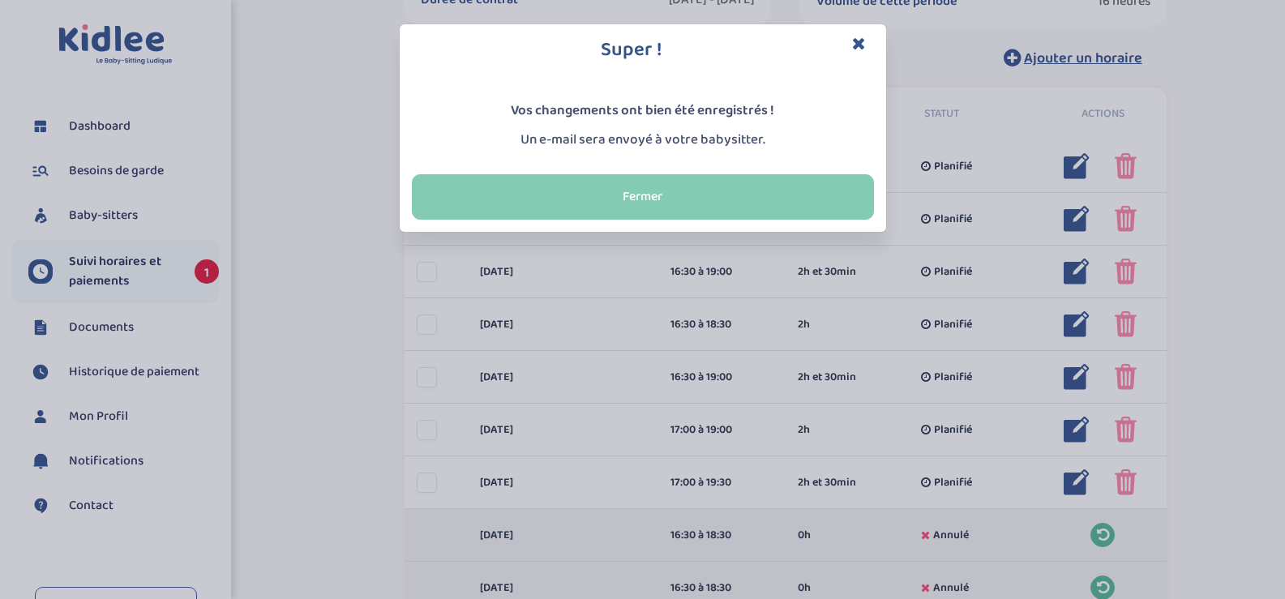
click at [688, 197] on button "Fermer" at bounding box center [643, 196] width 462 height 45
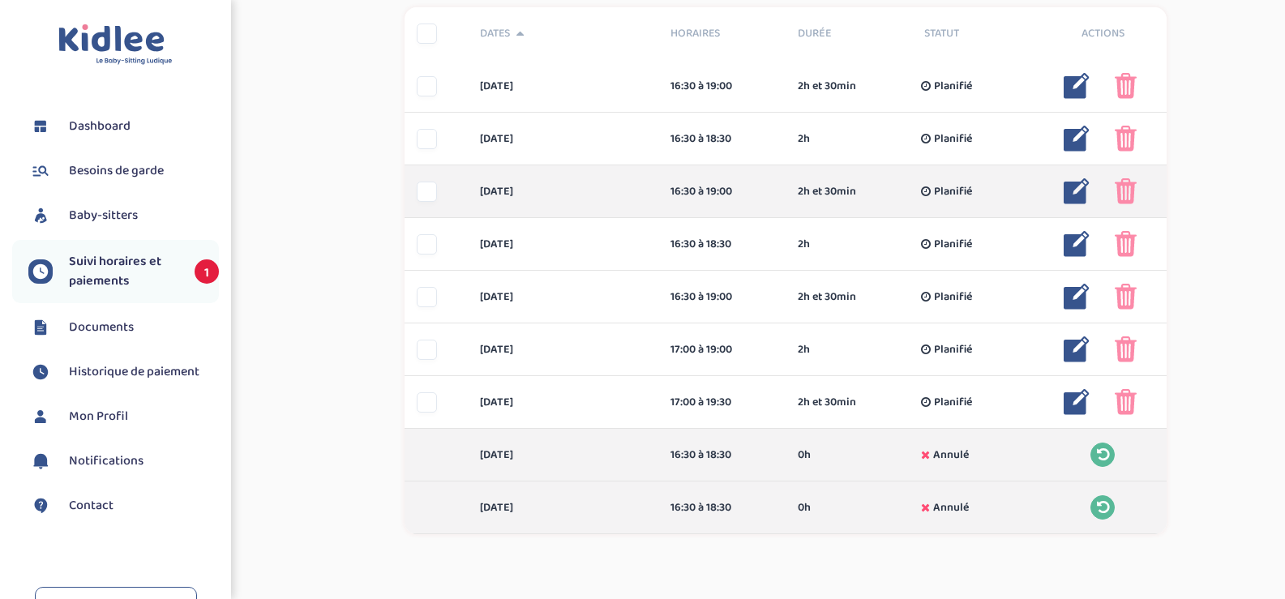
scroll to position [489, 0]
